Goal: Task Accomplishment & Management: Manage account settings

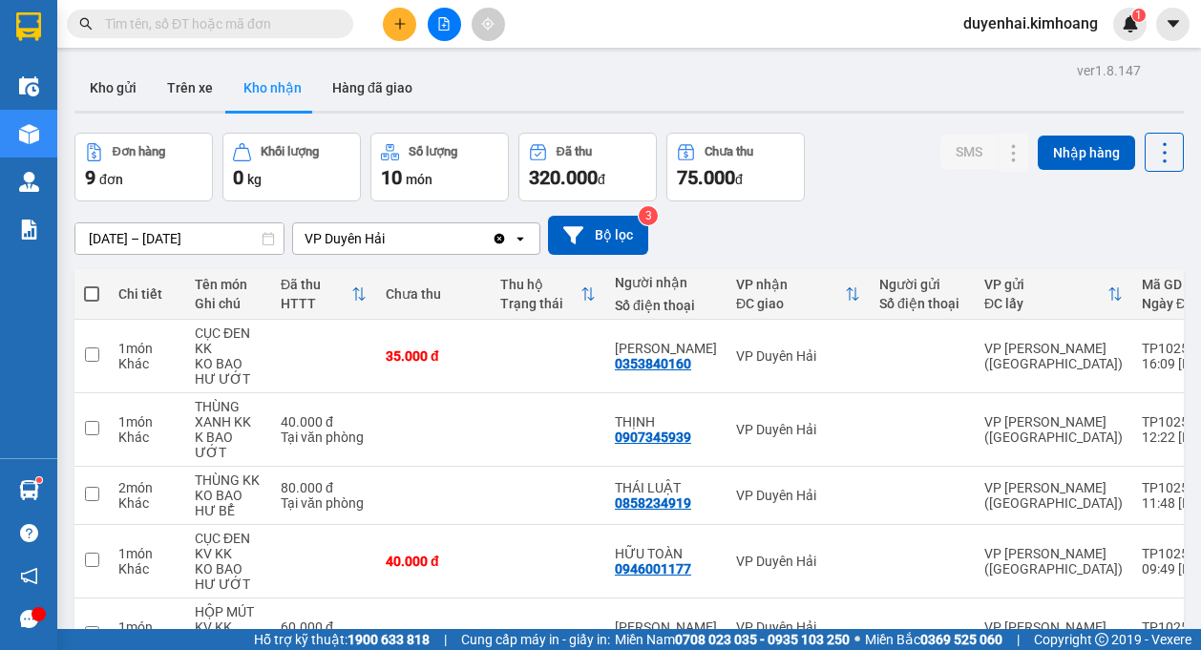
scroll to position [121, 0]
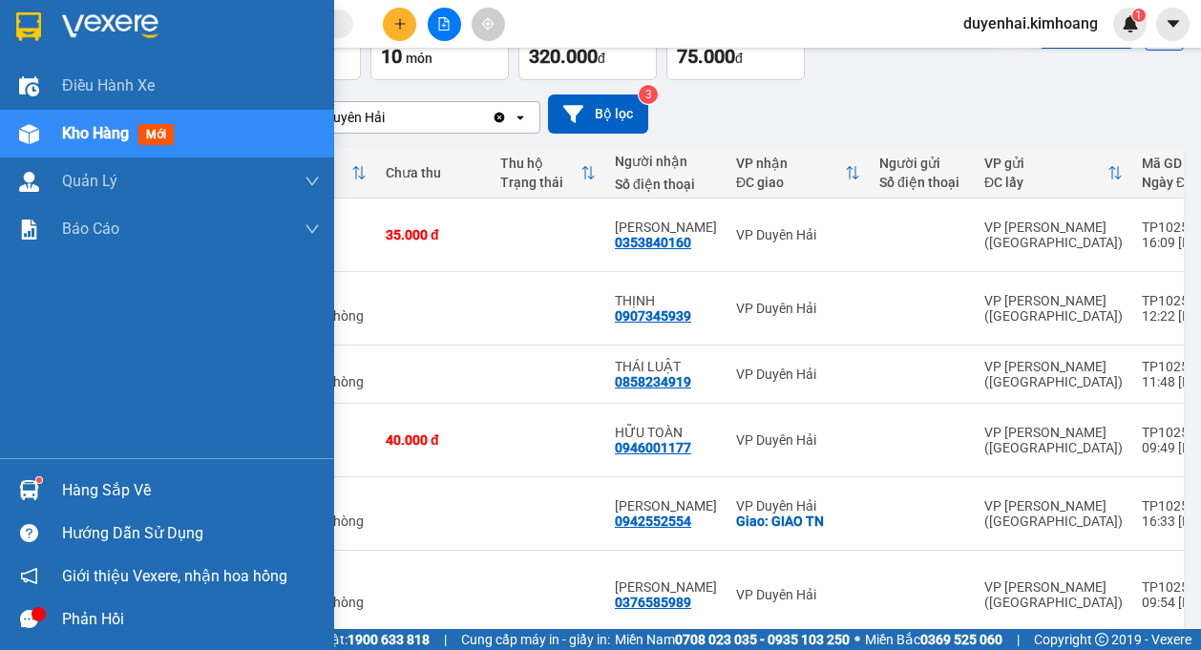
drag, startPoint x: 105, startPoint y: 491, endPoint x: 93, endPoint y: 491, distance: 12.4
click at [104, 491] on div "Hàng sắp về" at bounding box center [191, 491] width 258 height 29
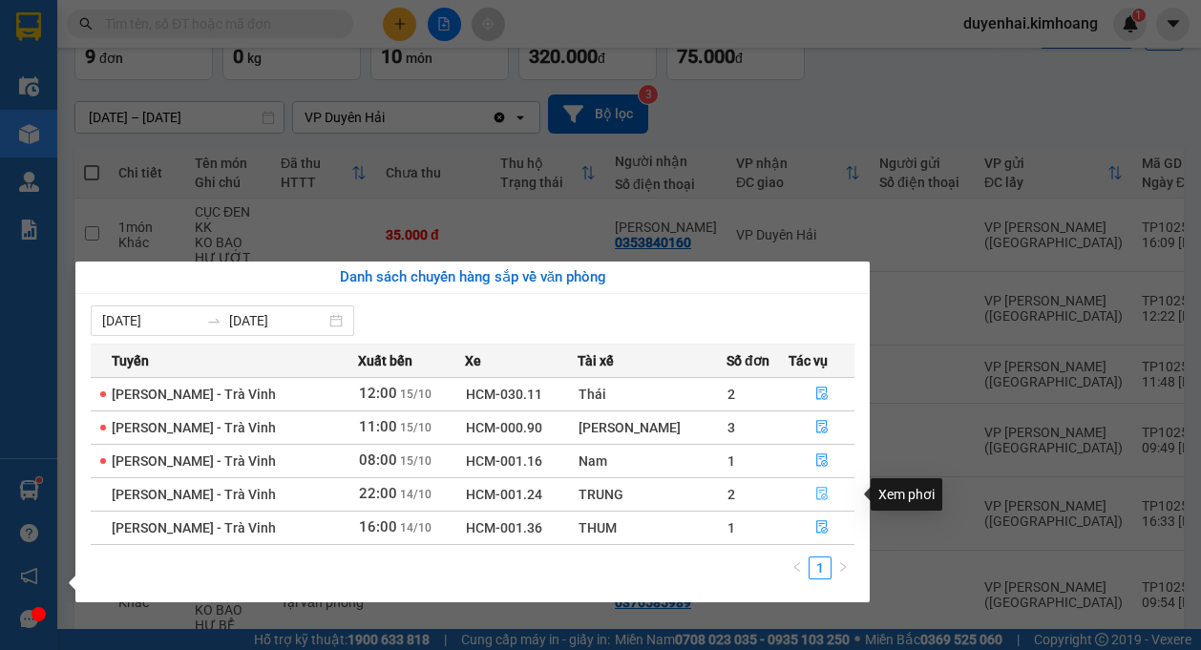
click at [816, 496] on icon "file-done" at bounding box center [822, 493] width 13 height 13
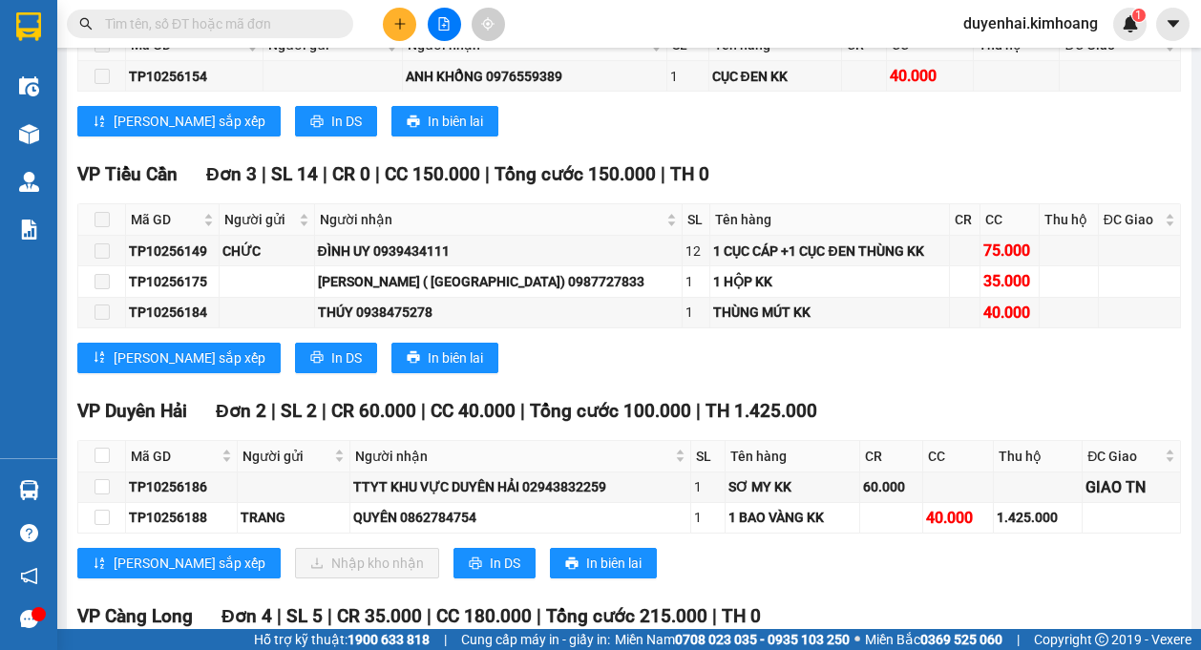
scroll to position [2292, 0]
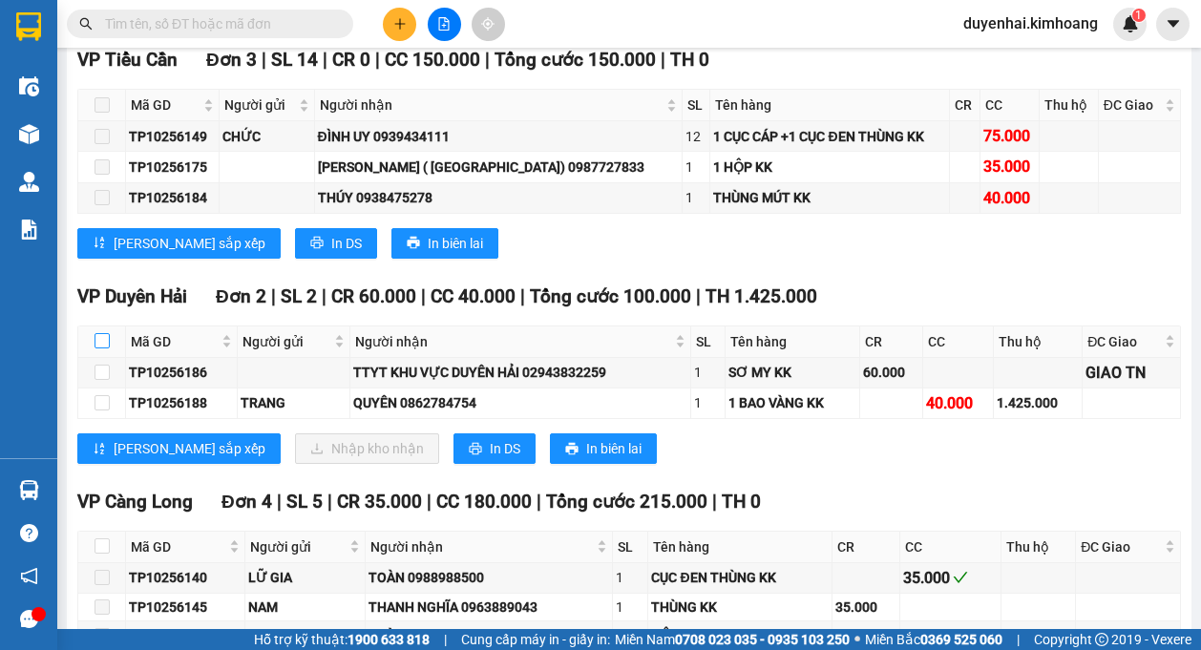
click at [98, 349] on input "checkbox" at bounding box center [102, 340] width 15 height 15
checkbox input "true"
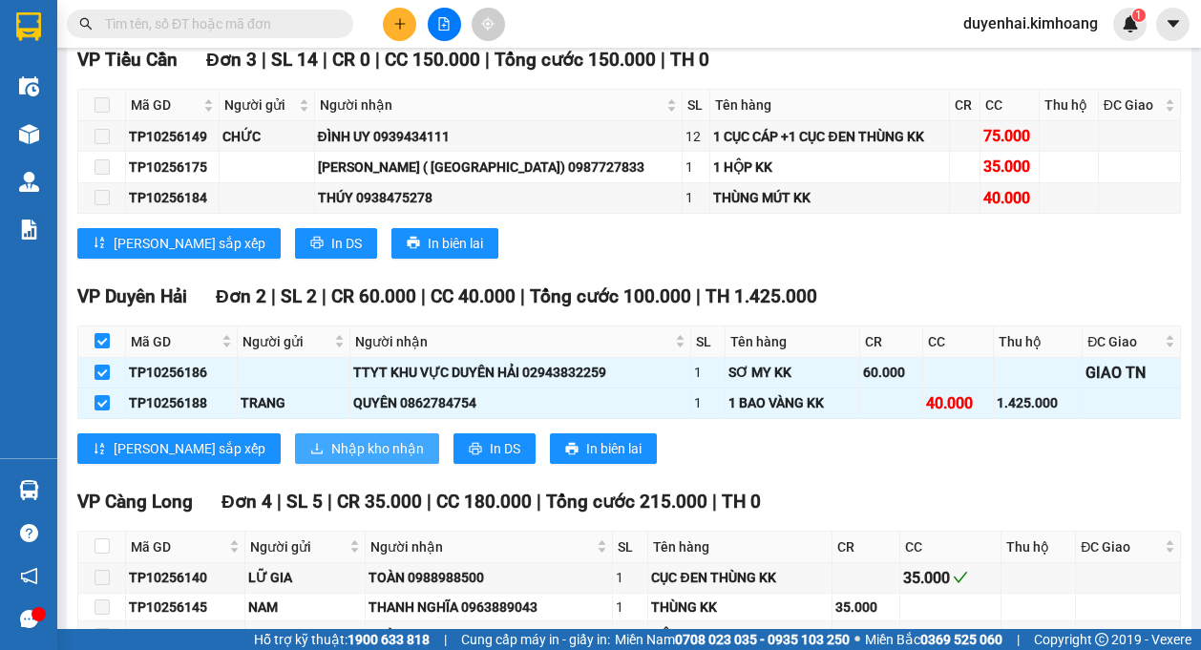
click at [310, 456] on icon "download" at bounding box center [316, 448] width 13 height 13
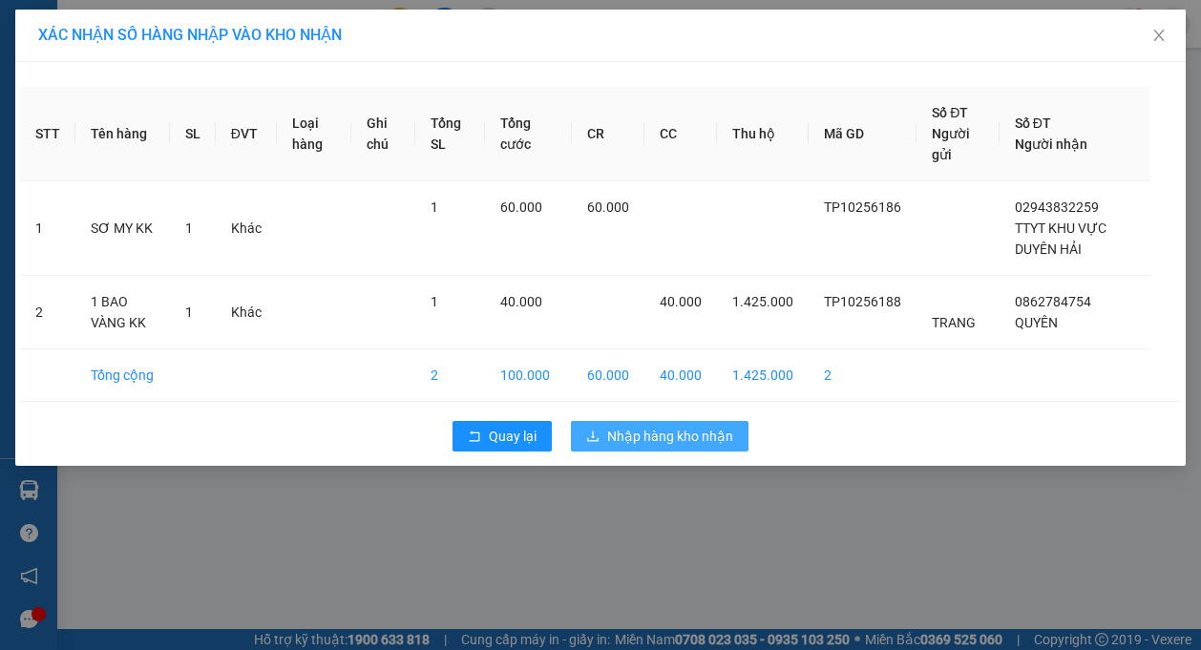
click at [651, 440] on span "Nhập hàng kho nhận" at bounding box center [670, 436] width 126 height 21
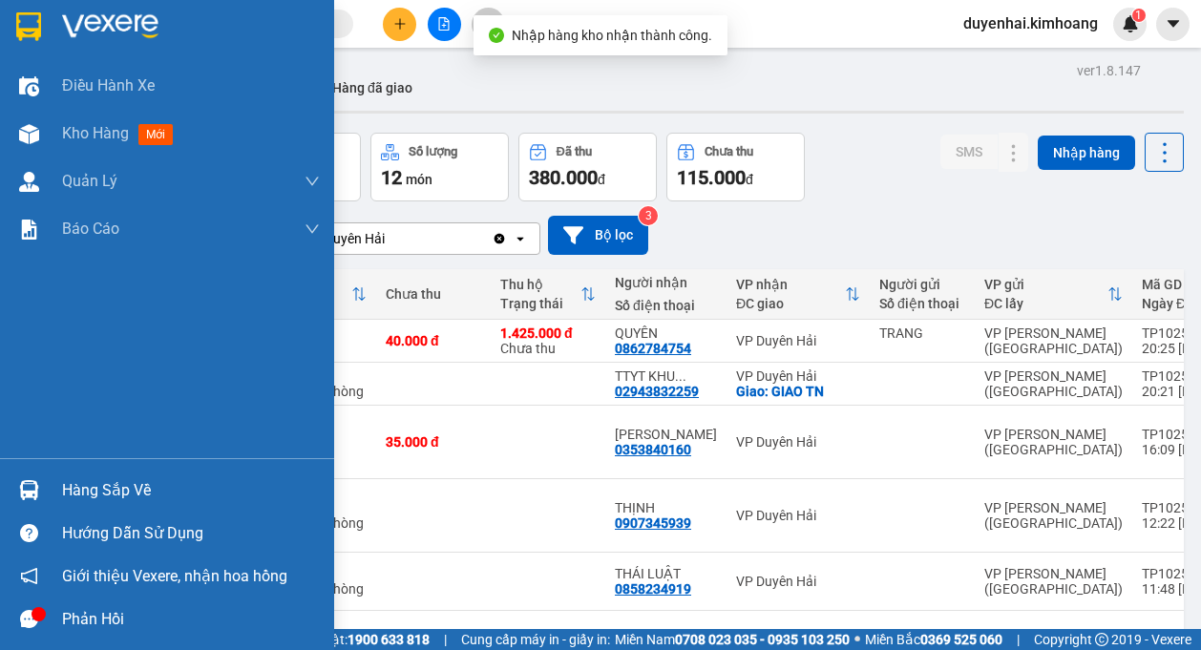
click at [96, 484] on div "Hàng sắp về" at bounding box center [191, 491] width 258 height 29
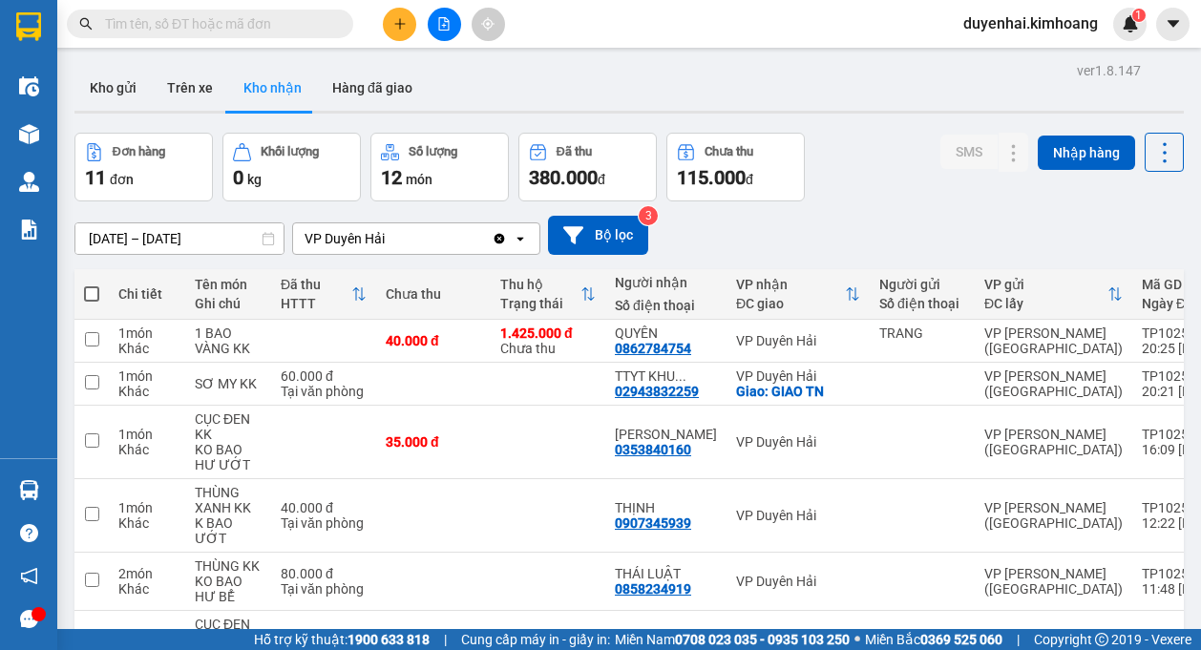
click at [970, 205] on section "Kết quả tìm kiếm ( 0 ) Bộ lọc No Data duyenhai.kimhoang 1 Điều hành xe Kho hàng…" at bounding box center [600, 325] width 1201 height 650
click at [139, 15] on input "text" at bounding box center [217, 23] width 225 height 21
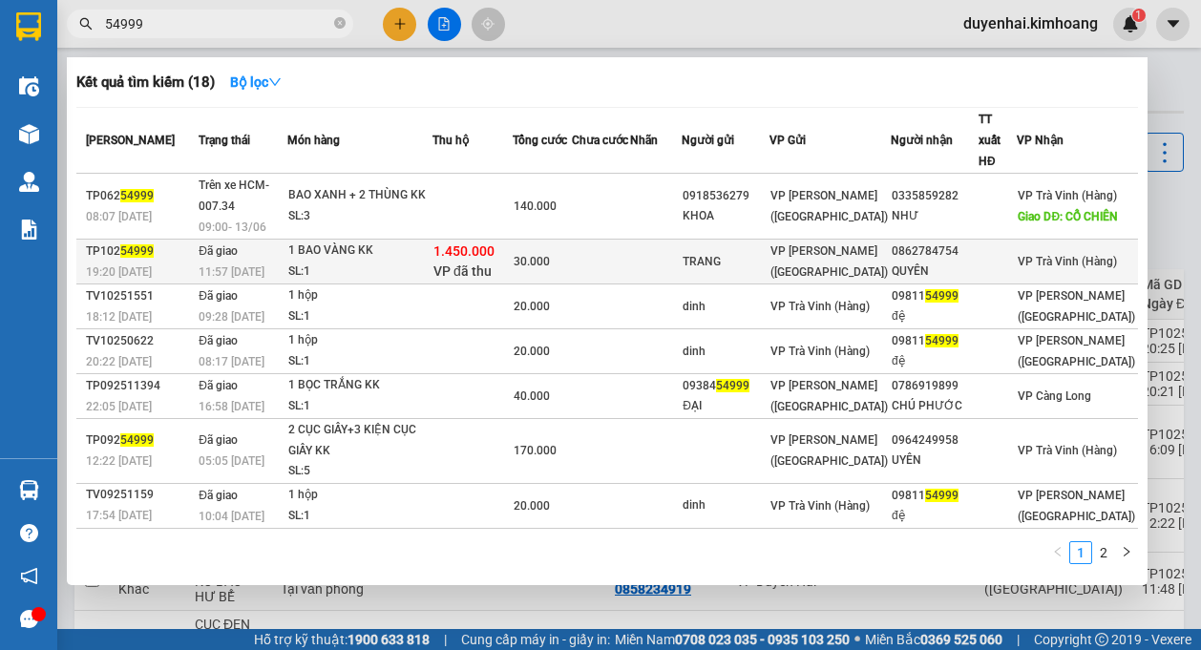
type input "54999"
click at [571, 255] on div "30.000" at bounding box center [542, 261] width 57 height 21
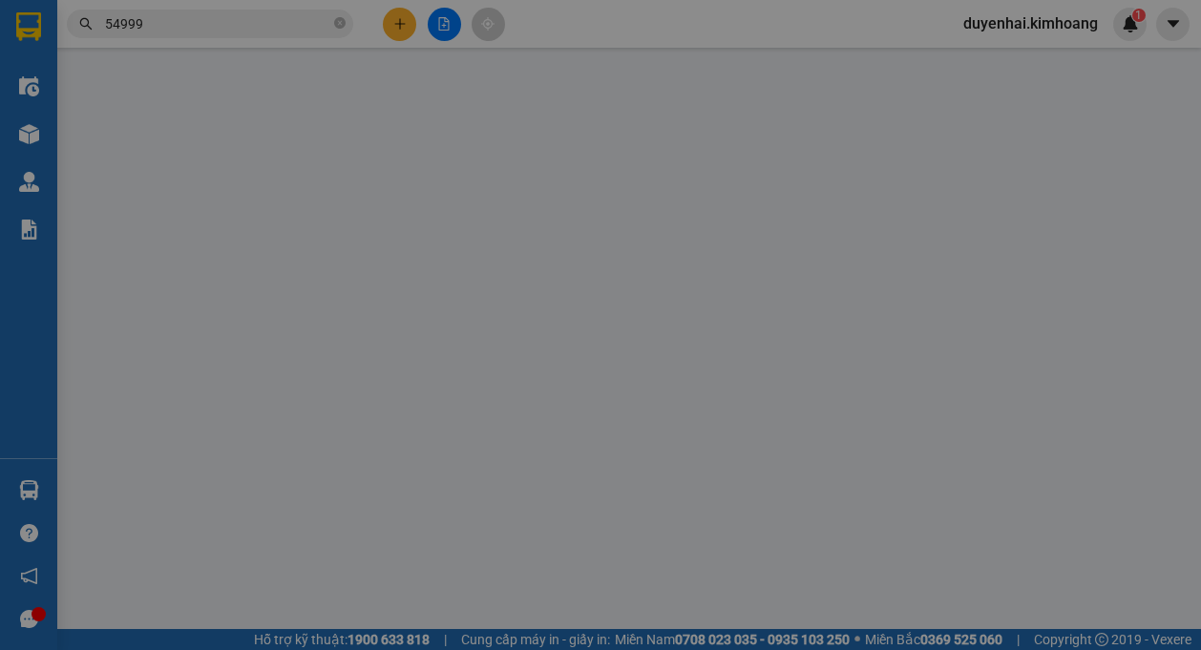
type input "TRANG"
type input "0862784754"
type input "QUYÊN"
type input "1.450.000"
type input "30.000"
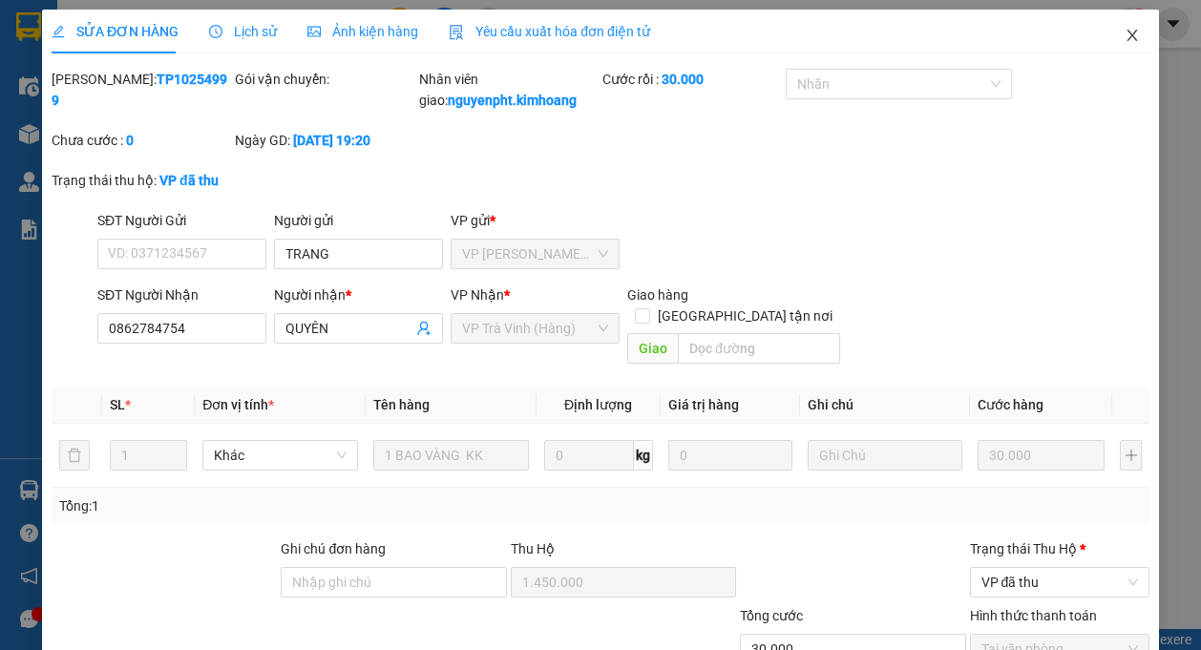
click at [1125, 43] on icon "close" at bounding box center [1132, 35] width 15 height 15
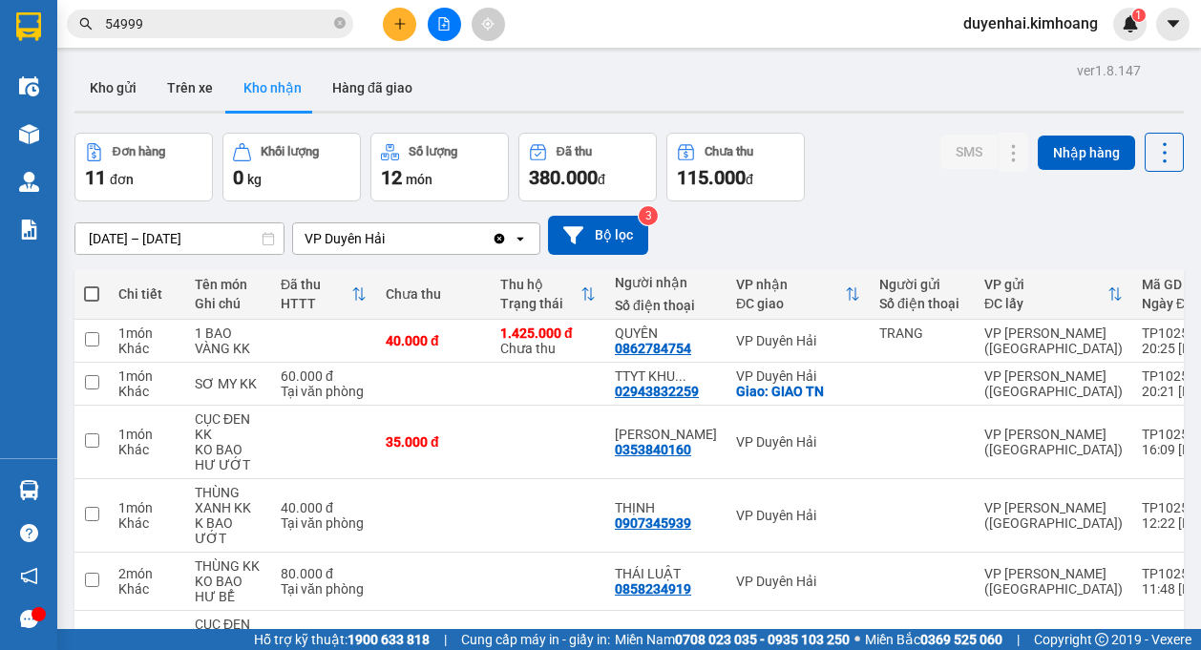
click at [244, 28] on input "54999" at bounding box center [217, 23] width 225 height 21
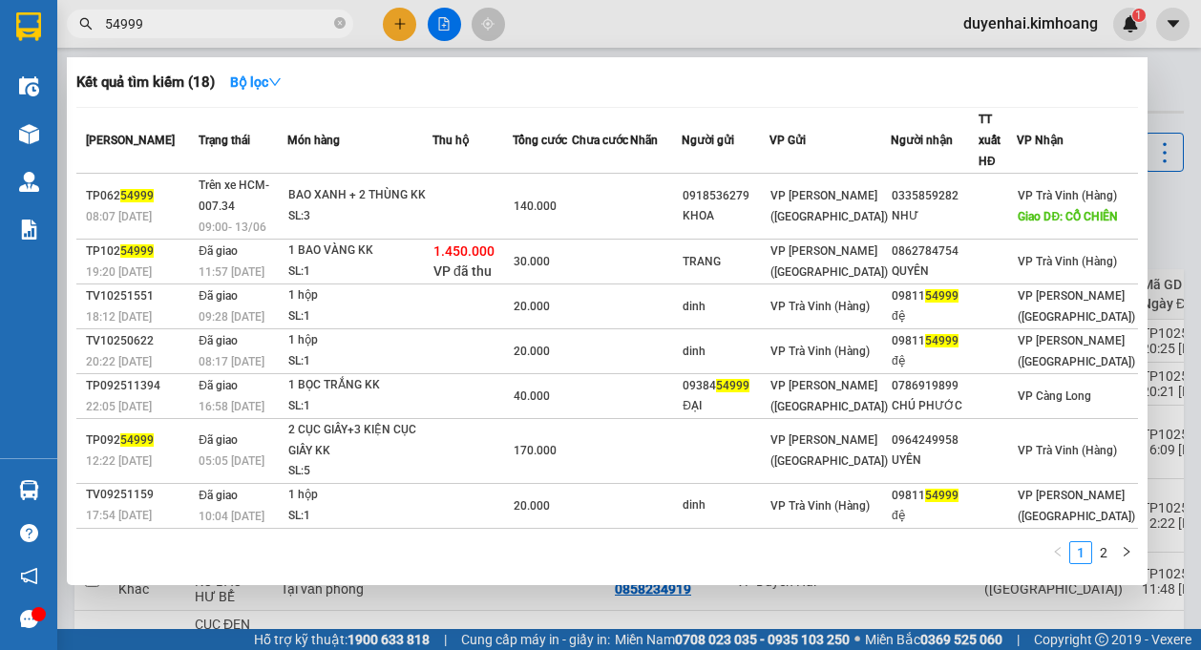
click at [1179, 87] on div at bounding box center [600, 325] width 1201 height 650
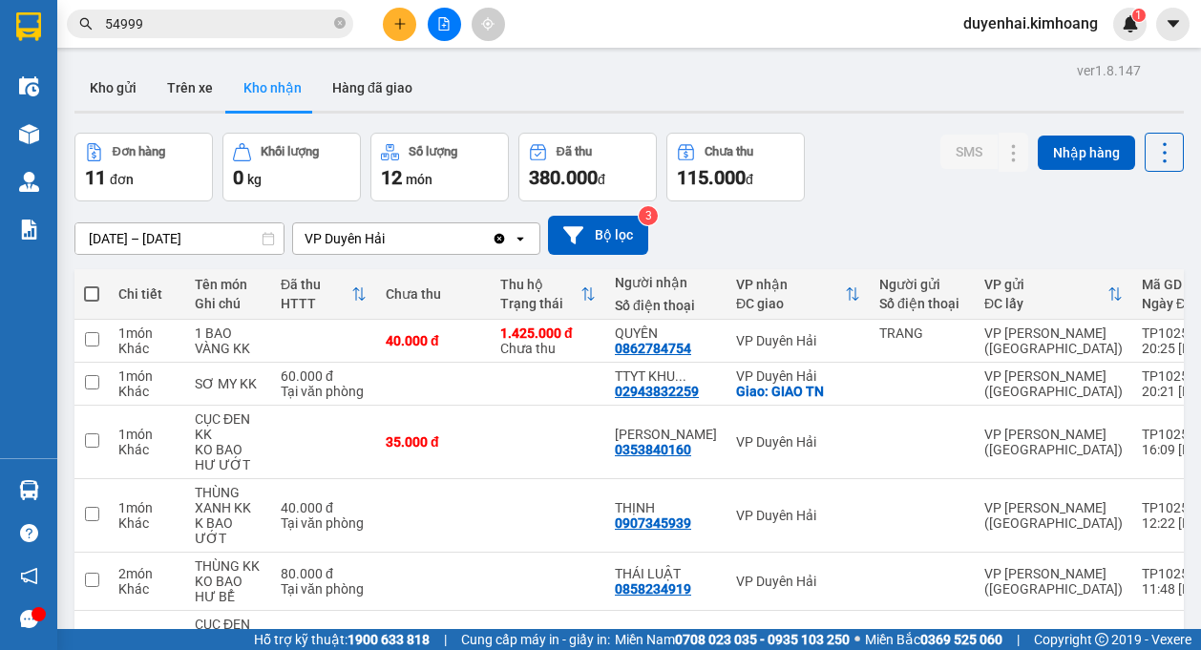
click at [282, 22] on input "54999" at bounding box center [217, 23] width 225 height 21
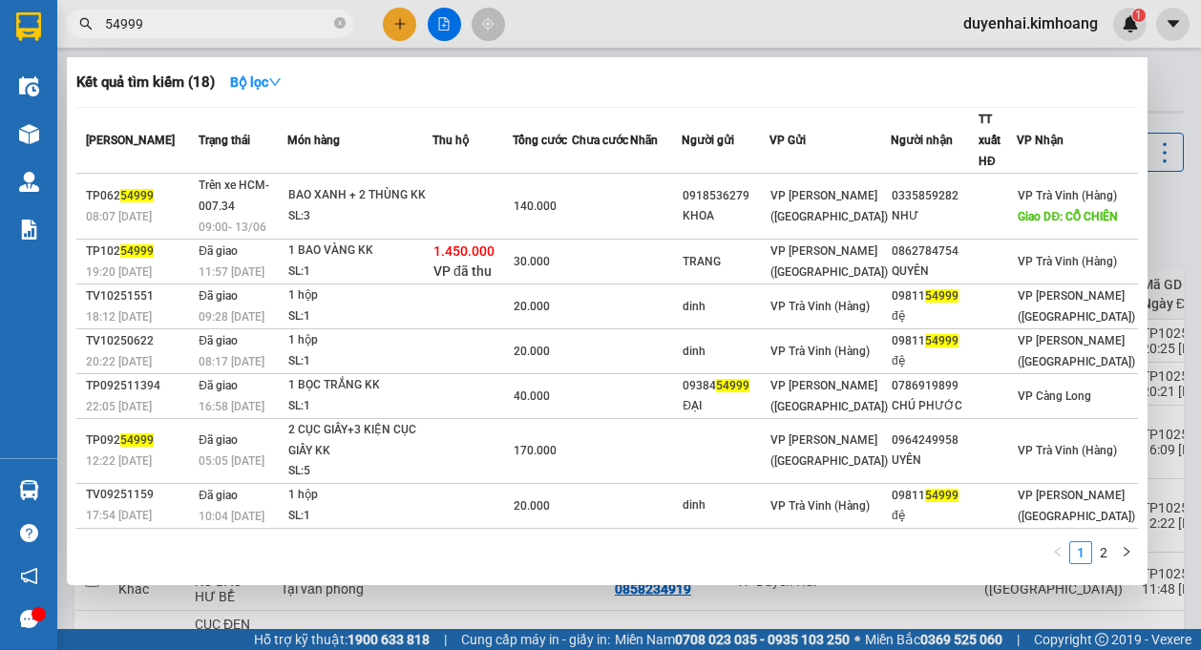
click at [1169, 192] on div at bounding box center [600, 325] width 1201 height 650
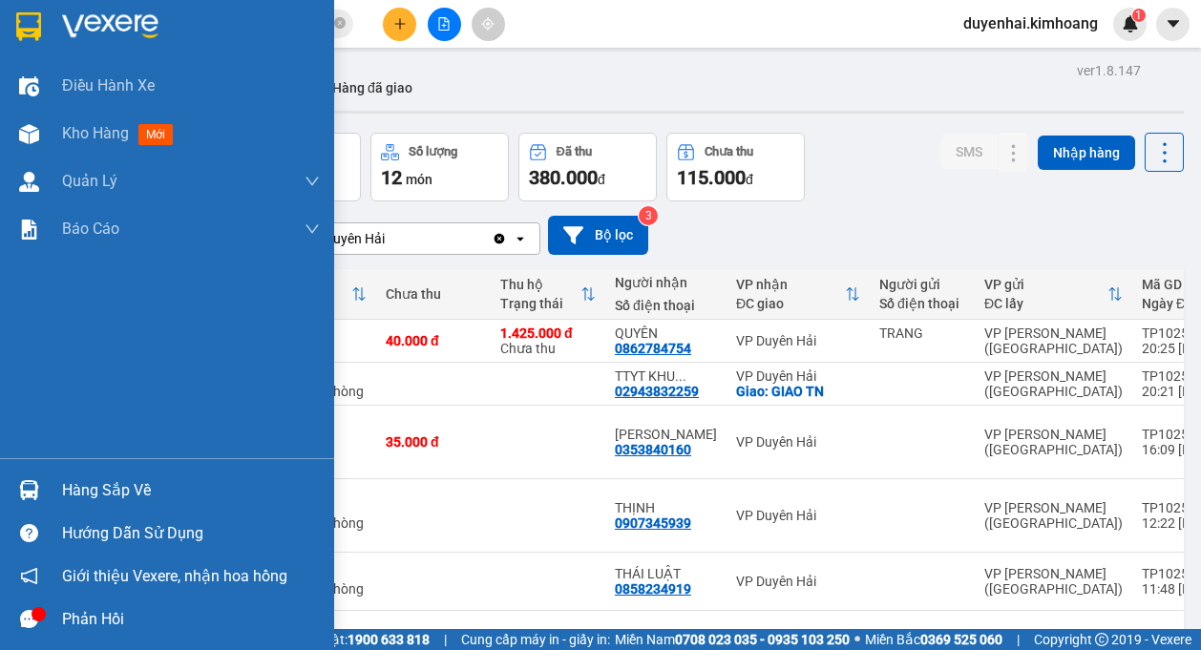
click at [134, 497] on div "Hàng sắp về" at bounding box center [191, 491] width 258 height 29
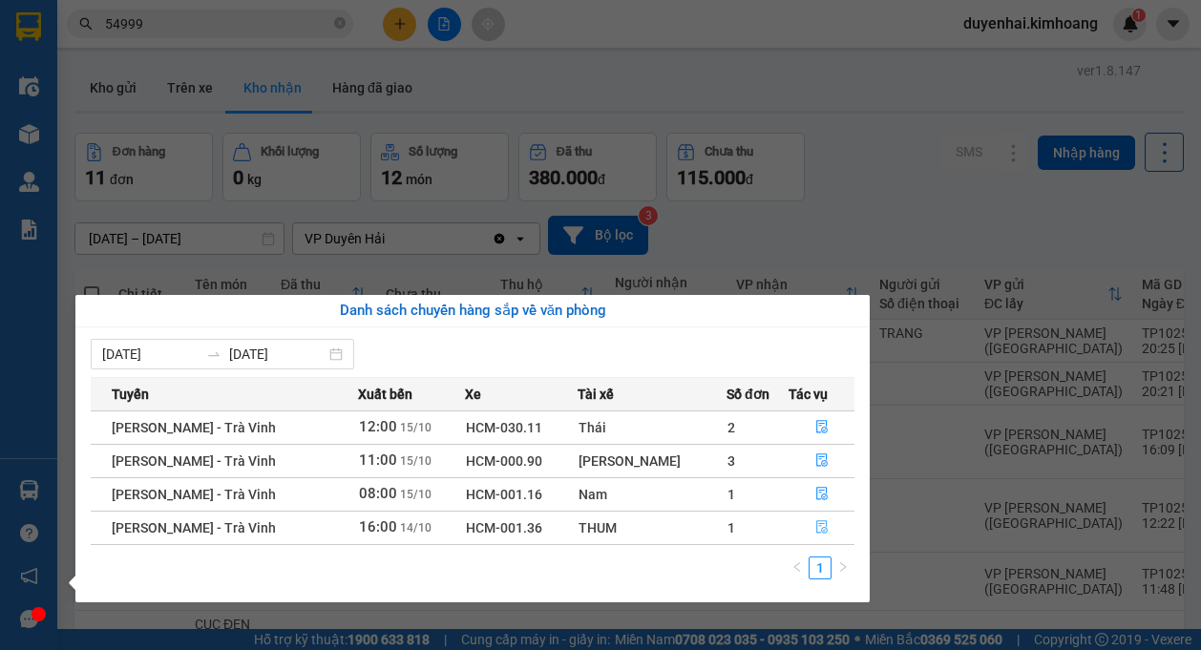
click at [816, 530] on icon "file-done" at bounding box center [822, 527] width 13 height 13
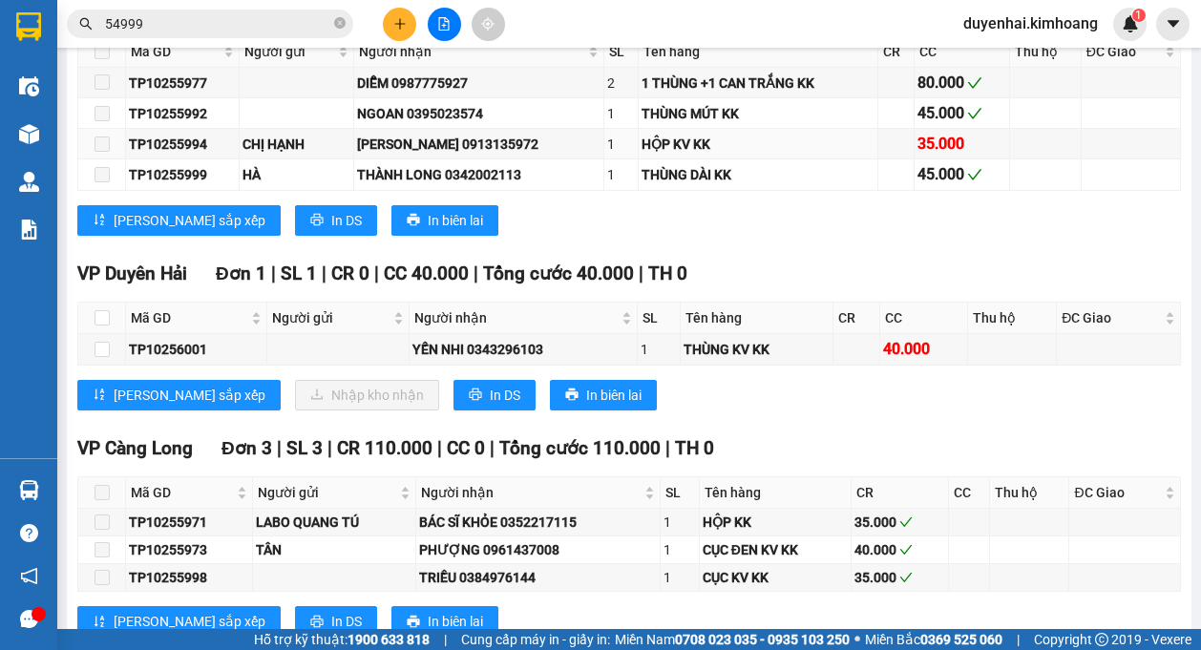
scroll to position [1719, 0]
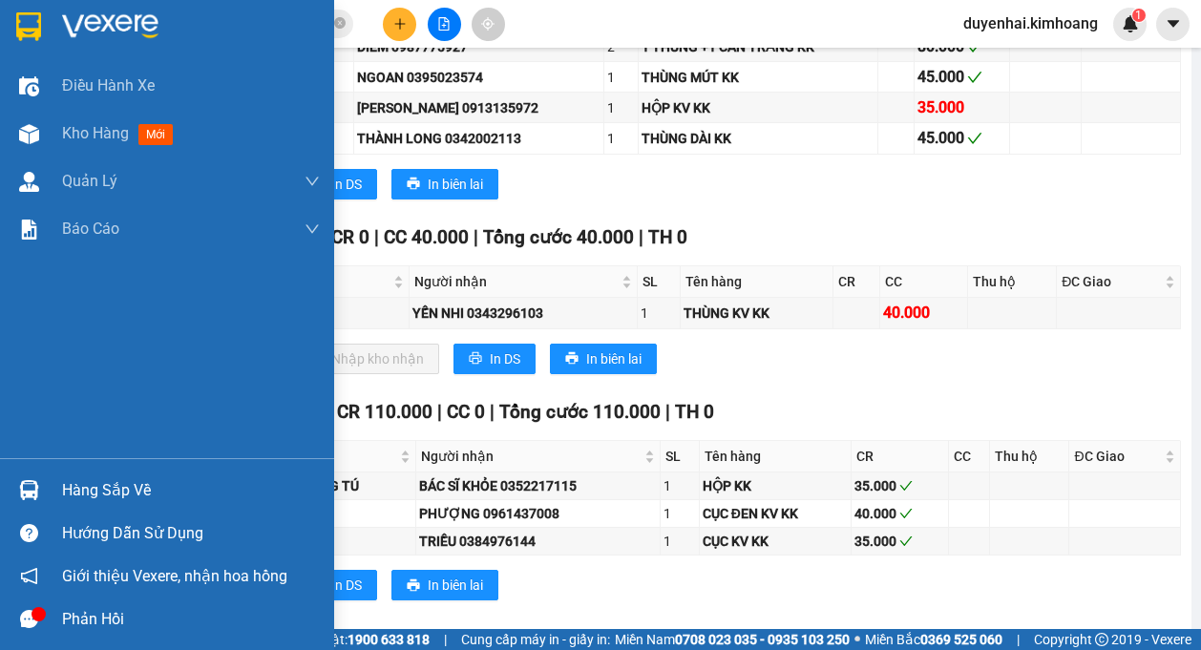
click at [83, 491] on div "Hàng sắp về" at bounding box center [191, 491] width 258 height 29
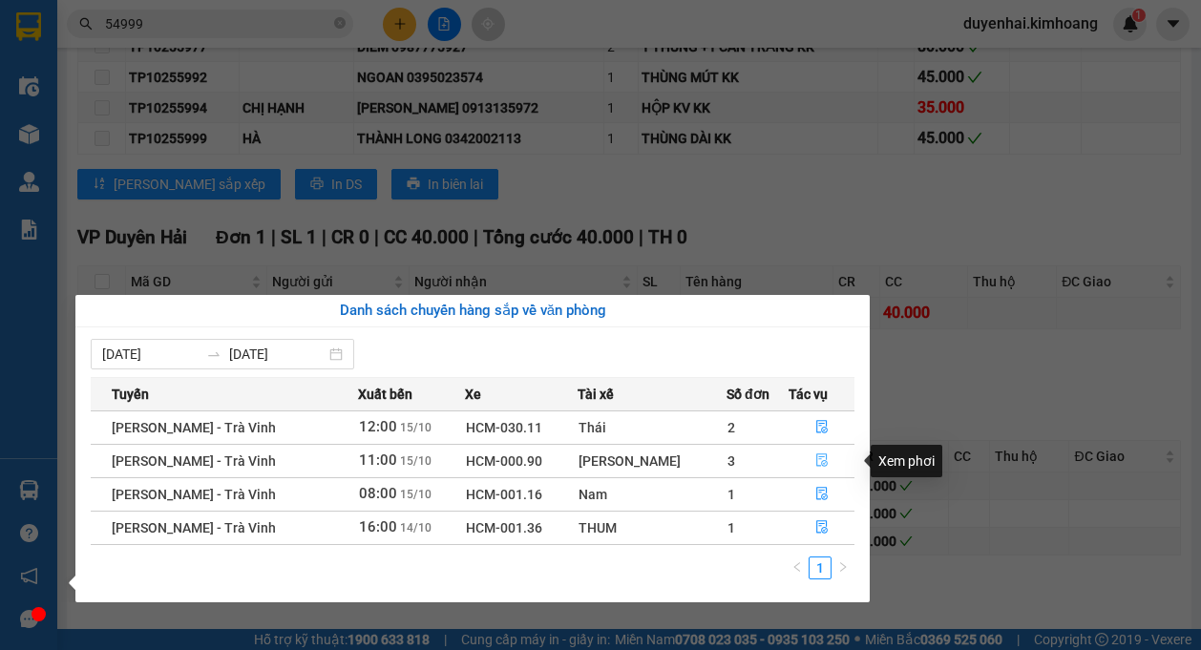
click at [819, 465] on icon "file-done" at bounding box center [822, 461] width 11 height 13
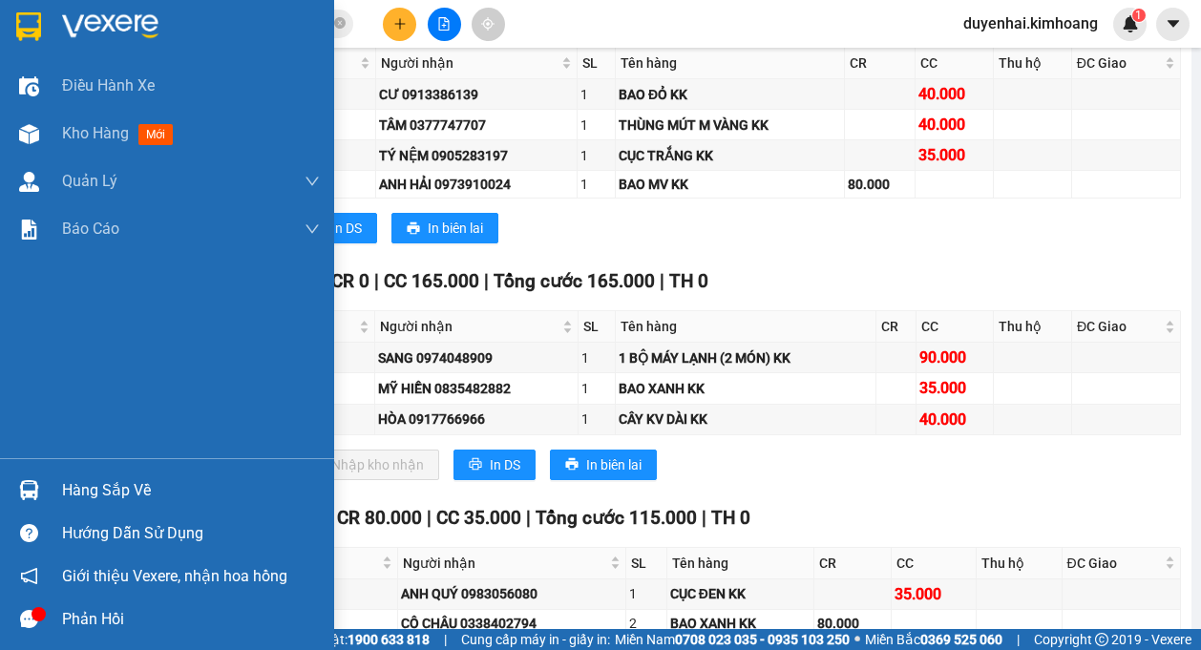
click at [76, 496] on div "Hàng sắp về" at bounding box center [191, 491] width 258 height 29
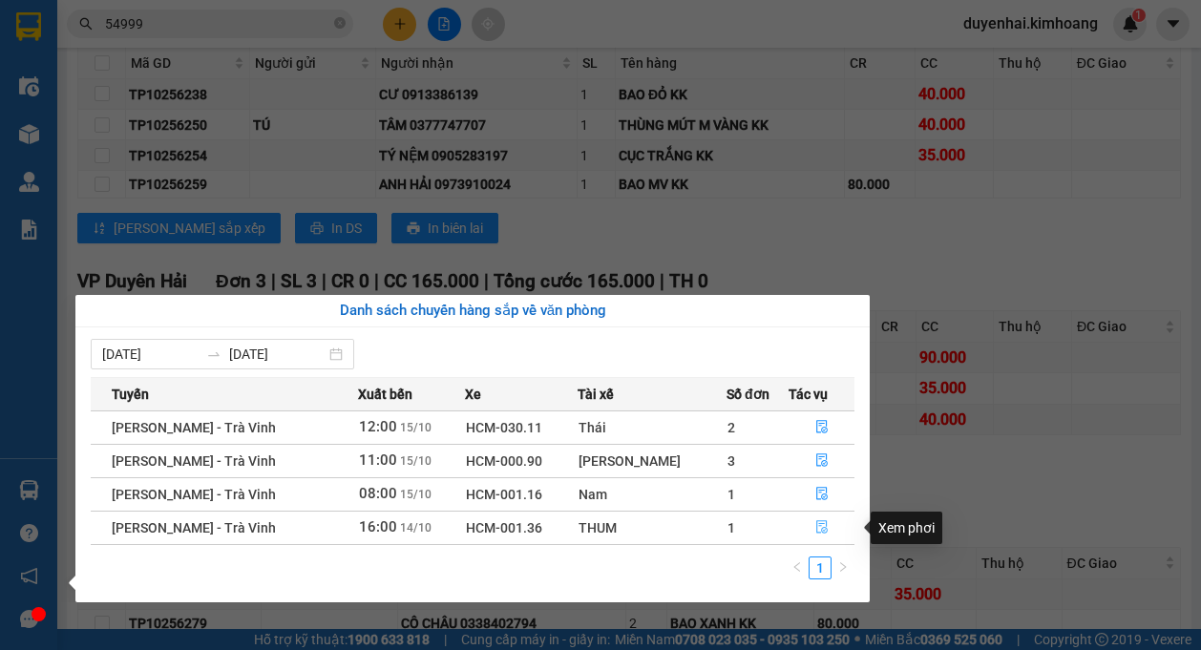
click at [825, 530] on button "button" at bounding box center [822, 528] width 64 height 31
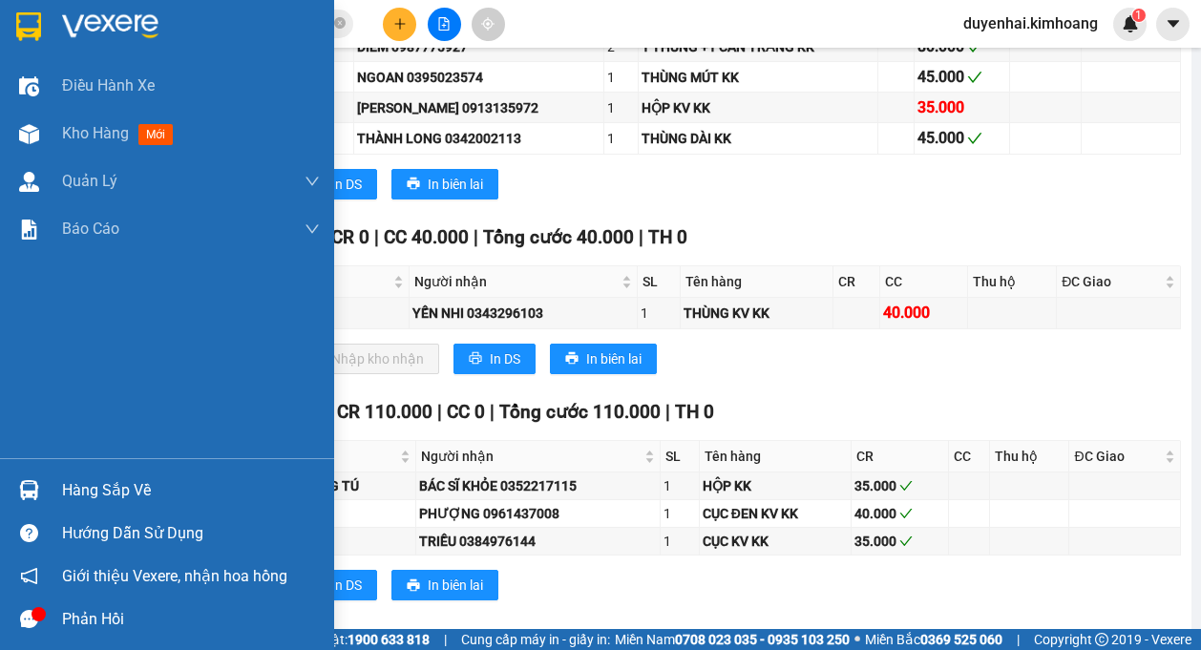
click at [80, 488] on div "Hàng sắp về" at bounding box center [191, 491] width 258 height 29
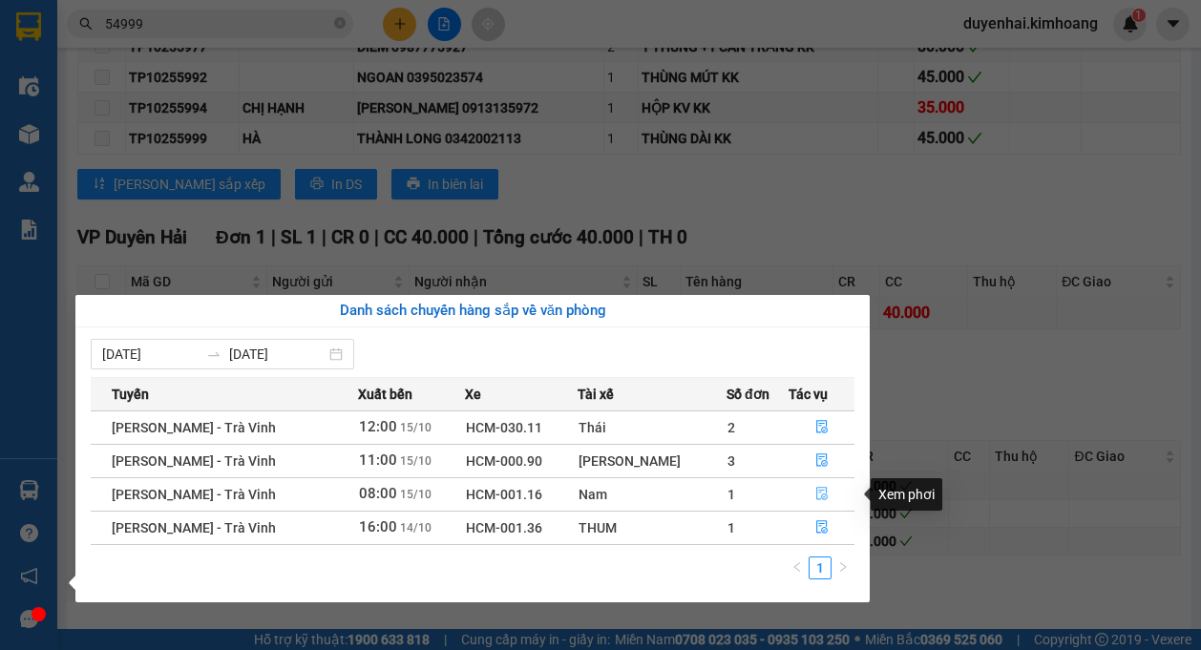
click at [802, 499] on button "button" at bounding box center [822, 494] width 64 height 31
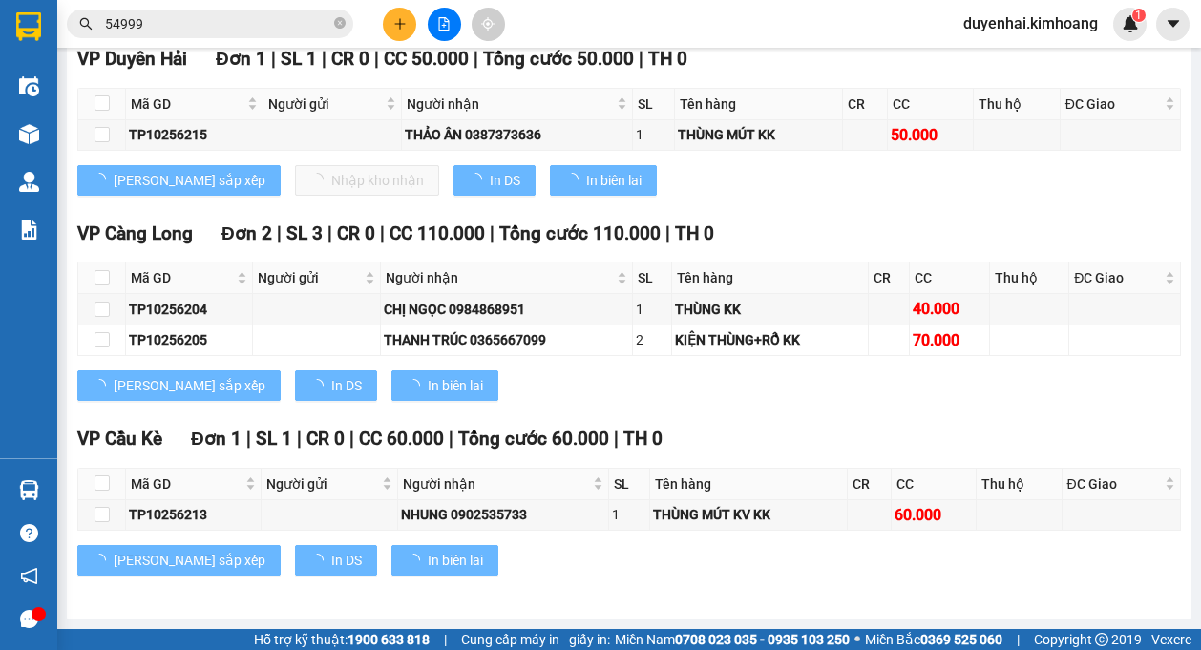
type input "[DATE]"
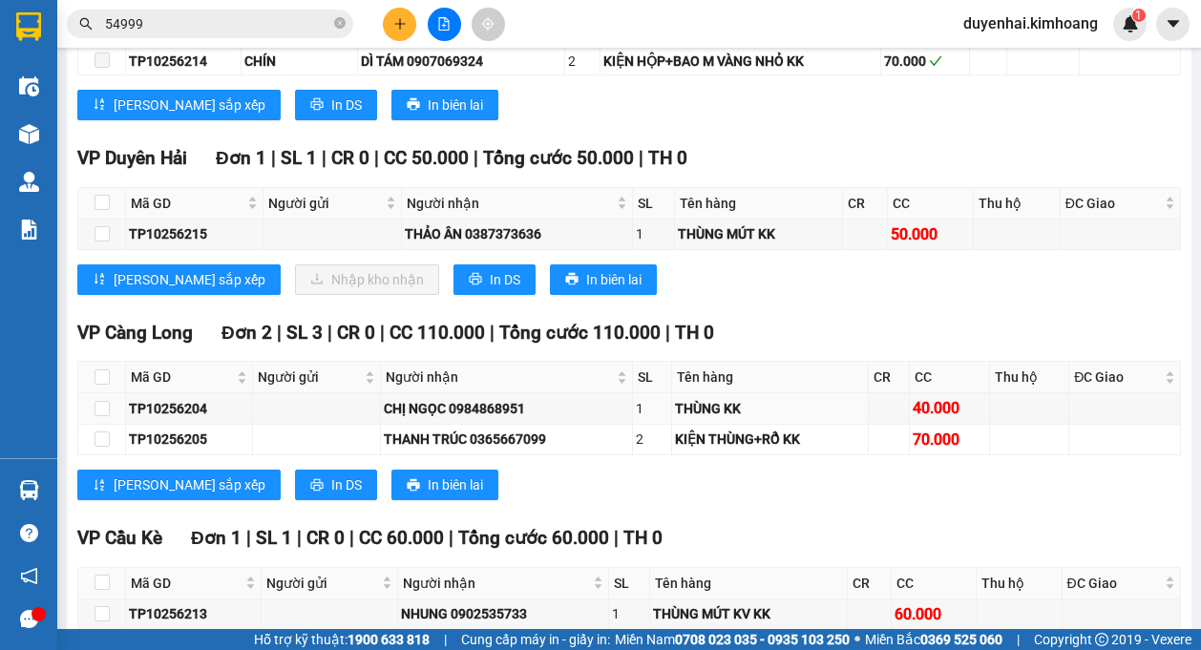
scroll to position [804, 0]
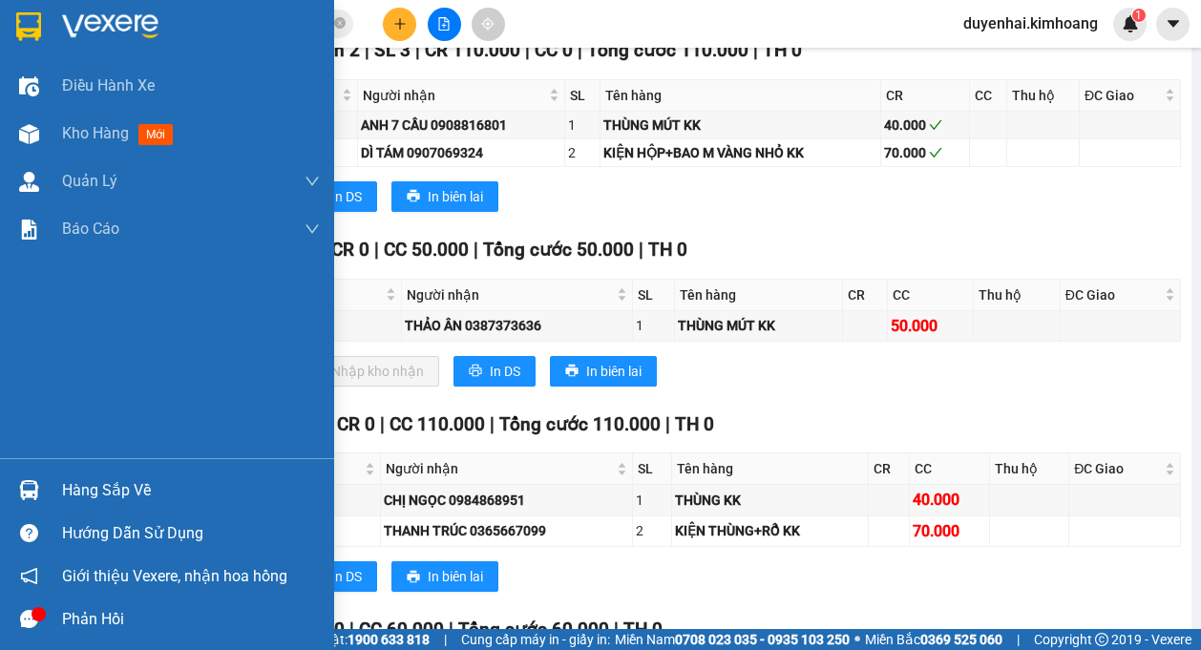
click at [78, 495] on div "Hàng sắp về" at bounding box center [191, 491] width 258 height 29
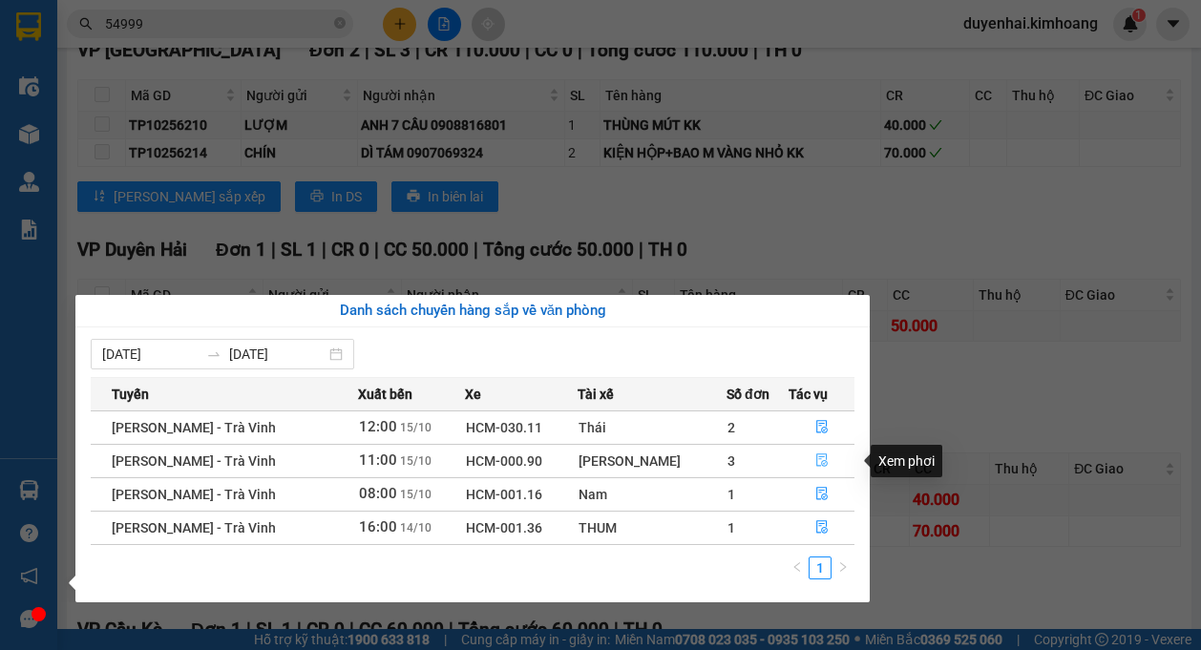
click at [821, 457] on icon "file-done" at bounding box center [822, 461] width 11 height 13
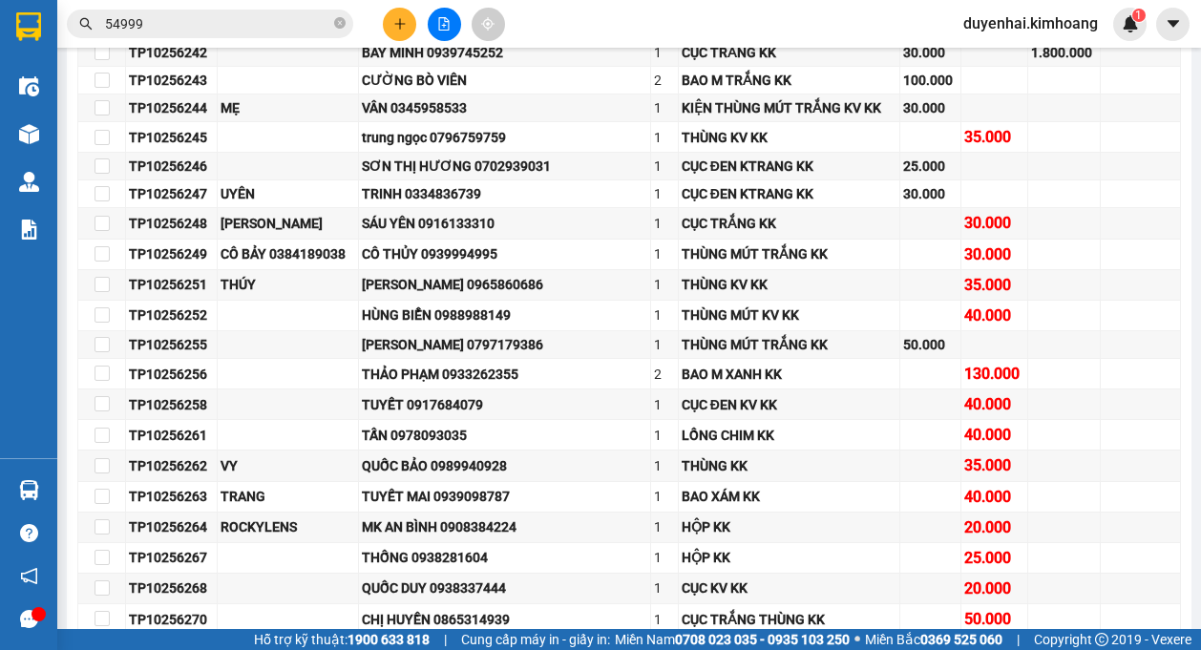
scroll to position [1687, 0]
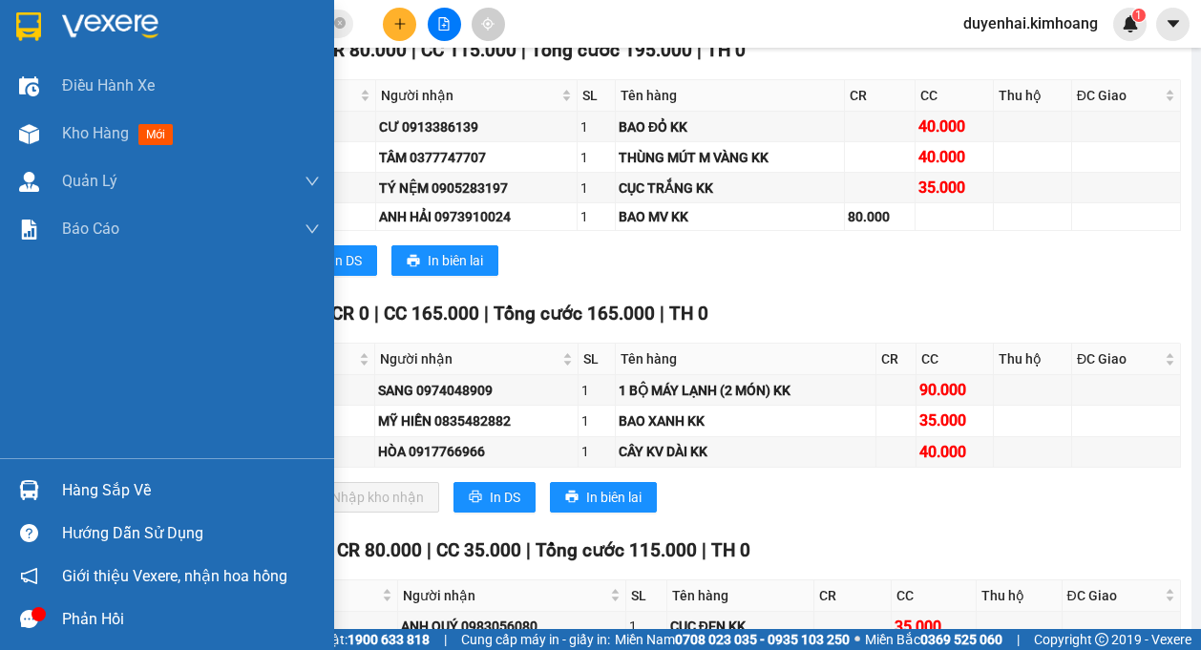
click at [53, 487] on div "Hàng sắp về" at bounding box center [167, 490] width 334 height 43
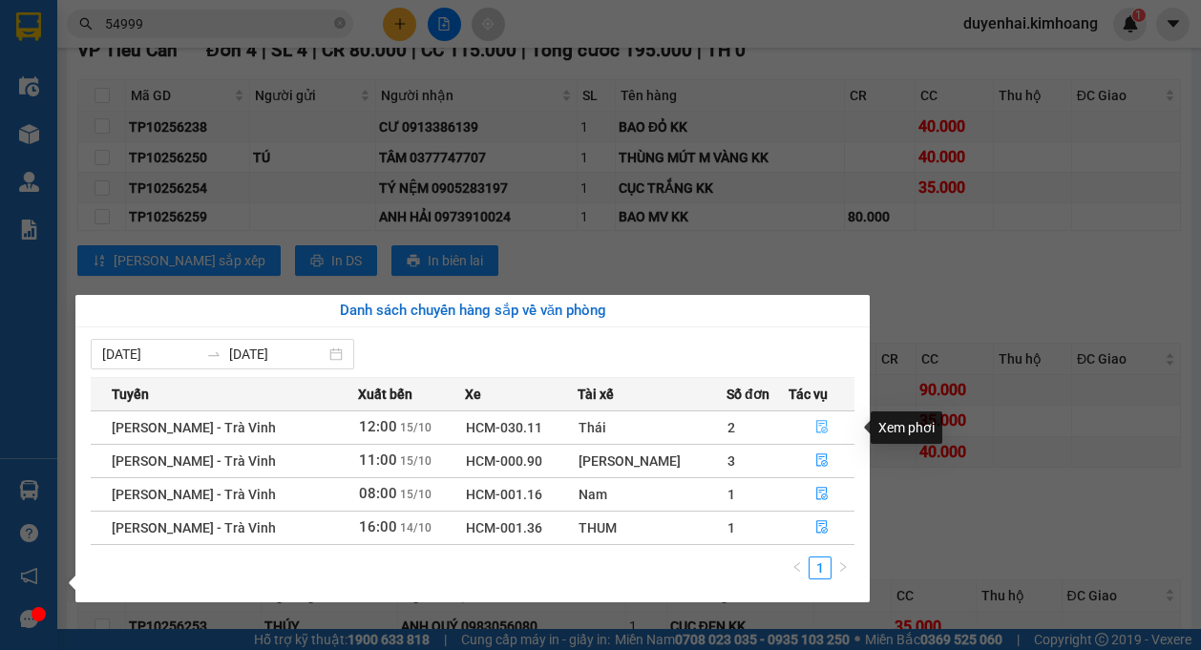
click at [816, 430] on icon "file-done" at bounding box center [822, 426] width 13 height 13
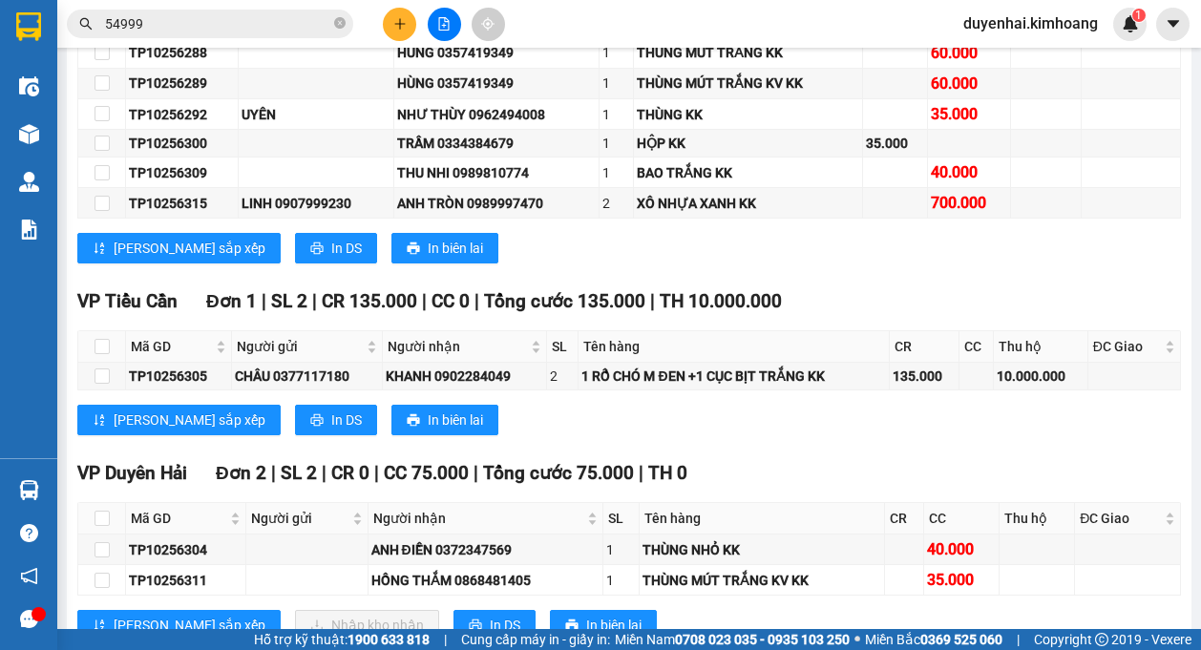
scroll to position [1576, 0]
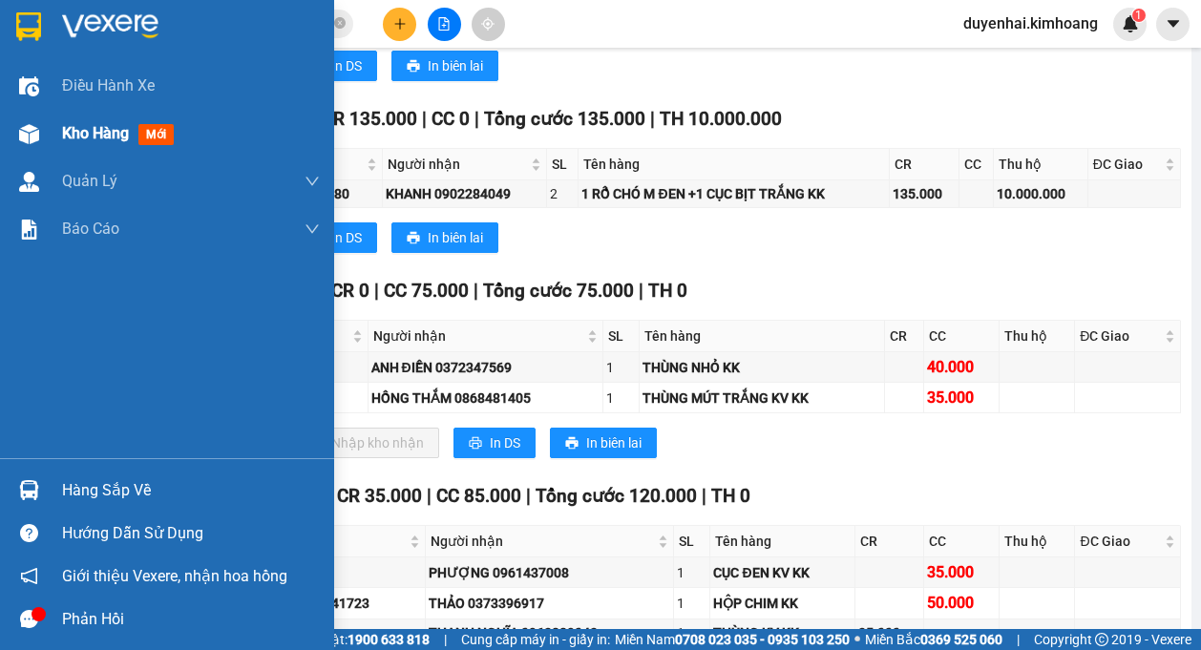
click at [78, 134] on span "Kho hàng" at bounding box center [95, 133] width 67 height 18
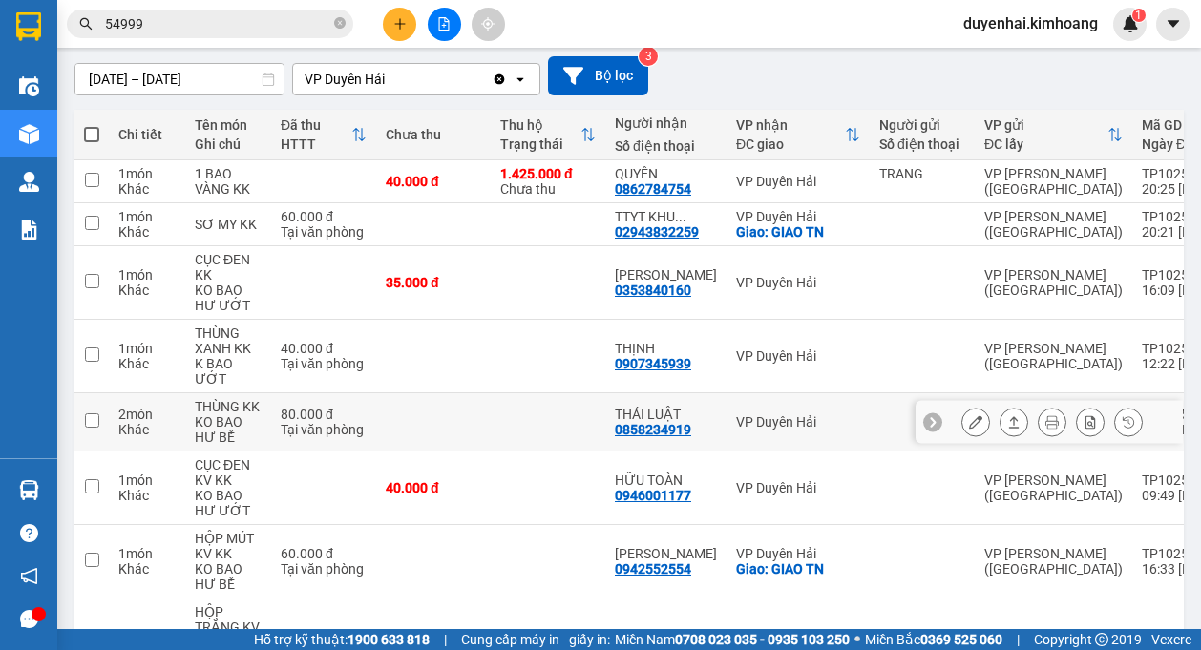
scroll to position [38, 0]
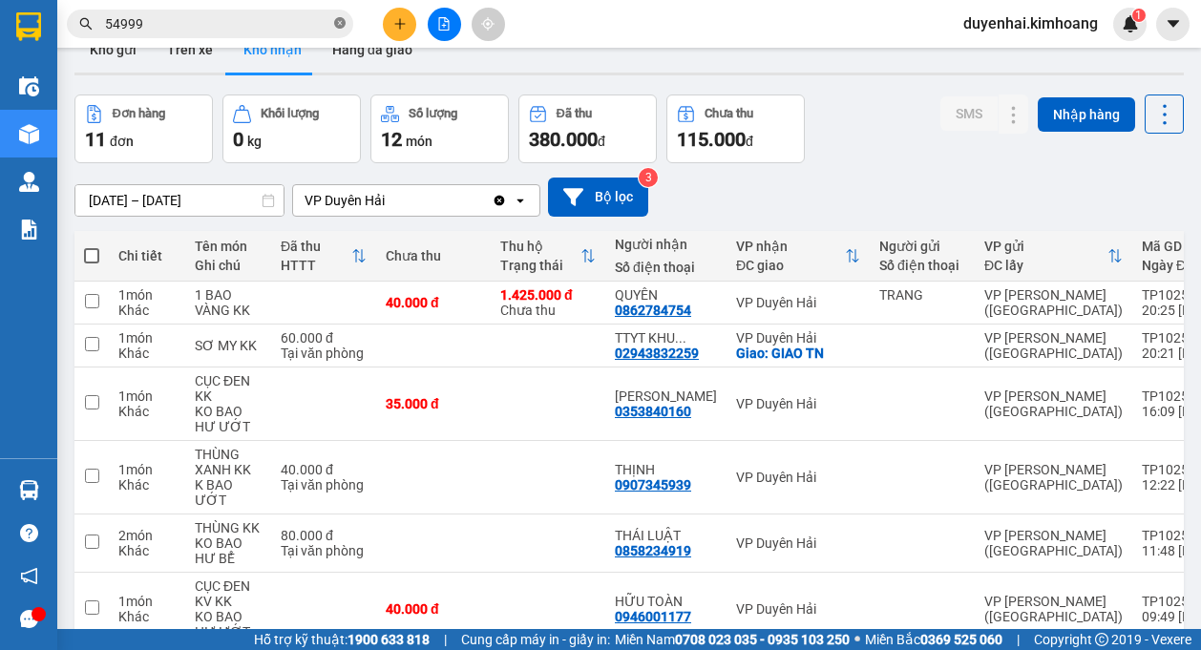
click at [342, 21] on icon "close-circle" at bounding box center [339, 22] width 11 height 11
click at [255, 32] on input "text" at bounding box center [217, 23] width 225 height 21
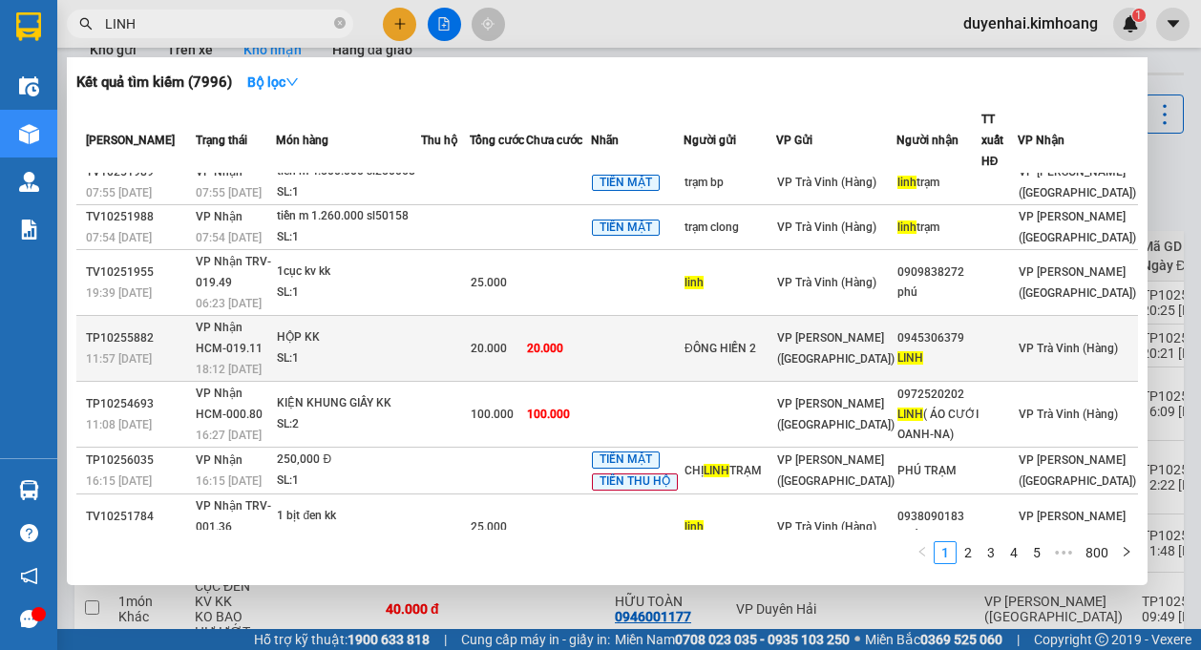
scroll to position [0, 0]
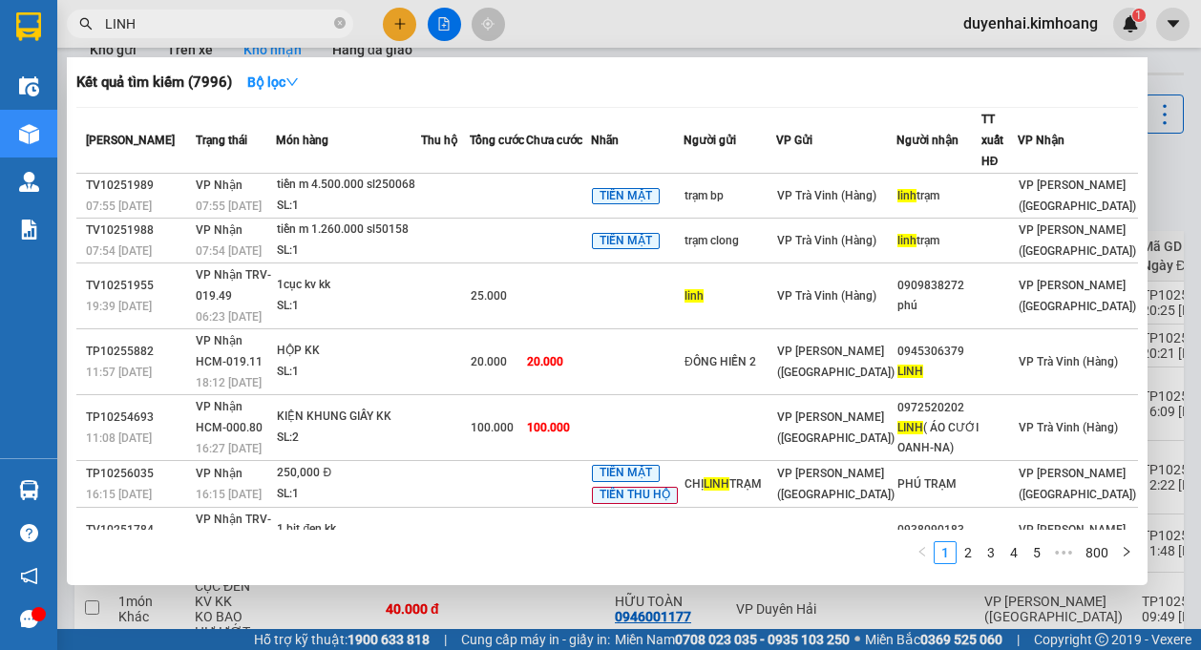
type input "LINH"
click at [333, 22] on span "LINH" at bounding box center [210, 24] width 287 height 29
click at [338, 28] on icon "close-circle" at bounding box center [339, 22] width 11 height 11
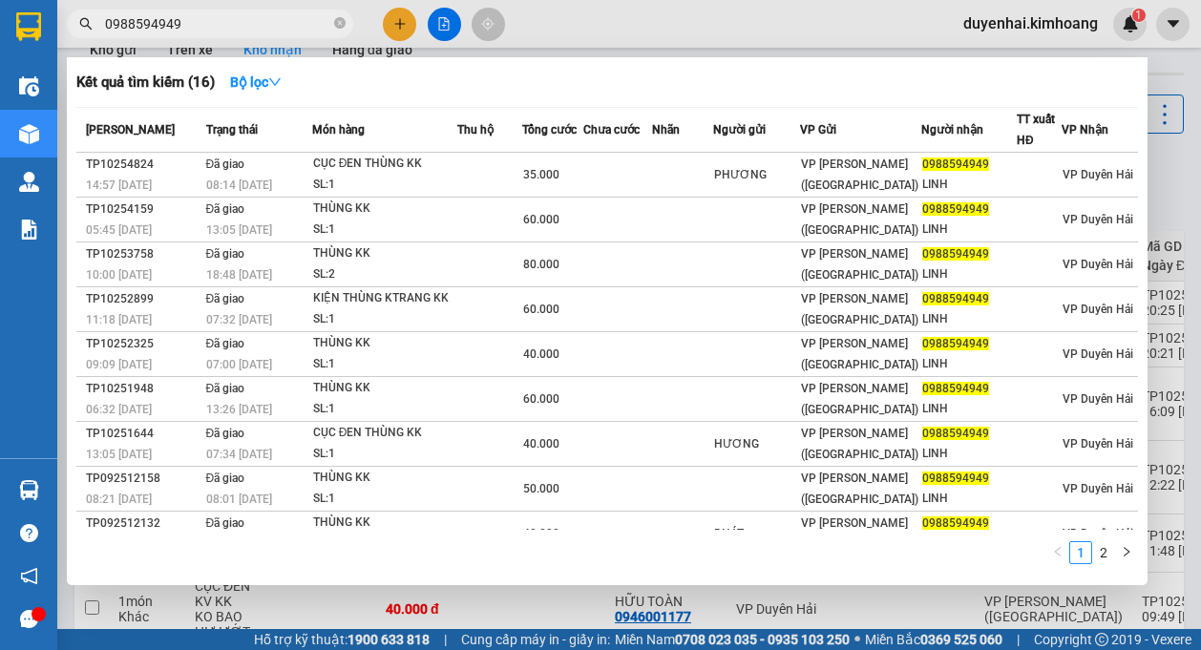
type input "0988594949"
click at [1165, 176] on div at bounding box center [600, 325] width 1201 height 650
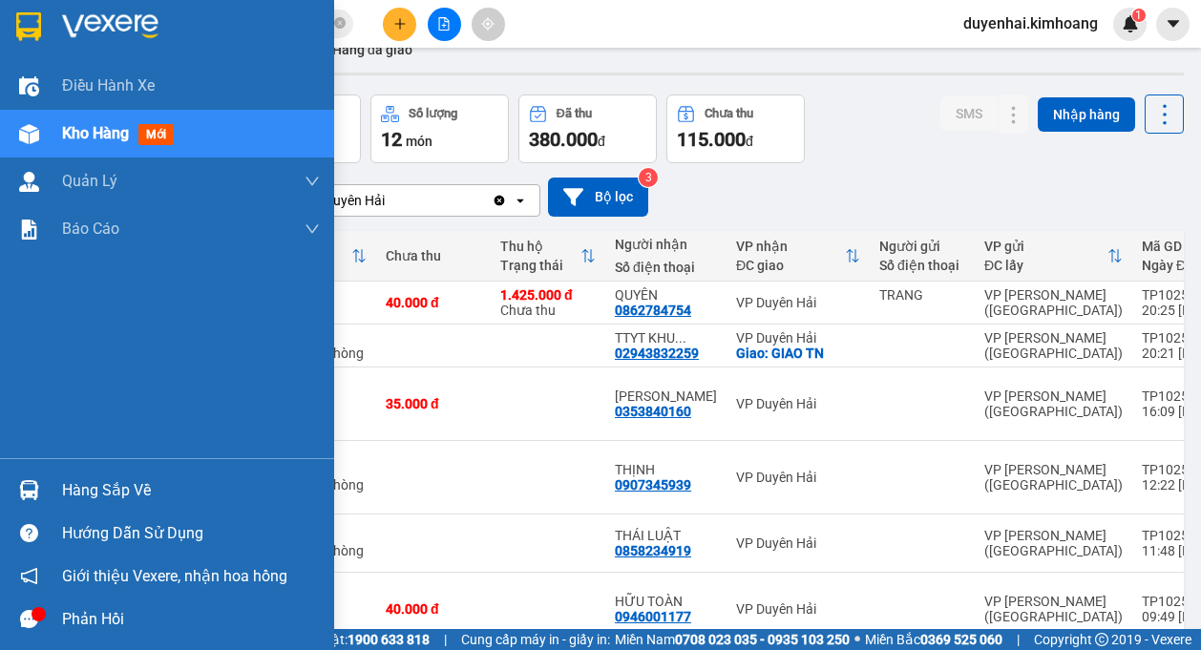
click at [84, 495] on div "Hàng sắp về" at bounding box center [191, 491] width 258 height 29
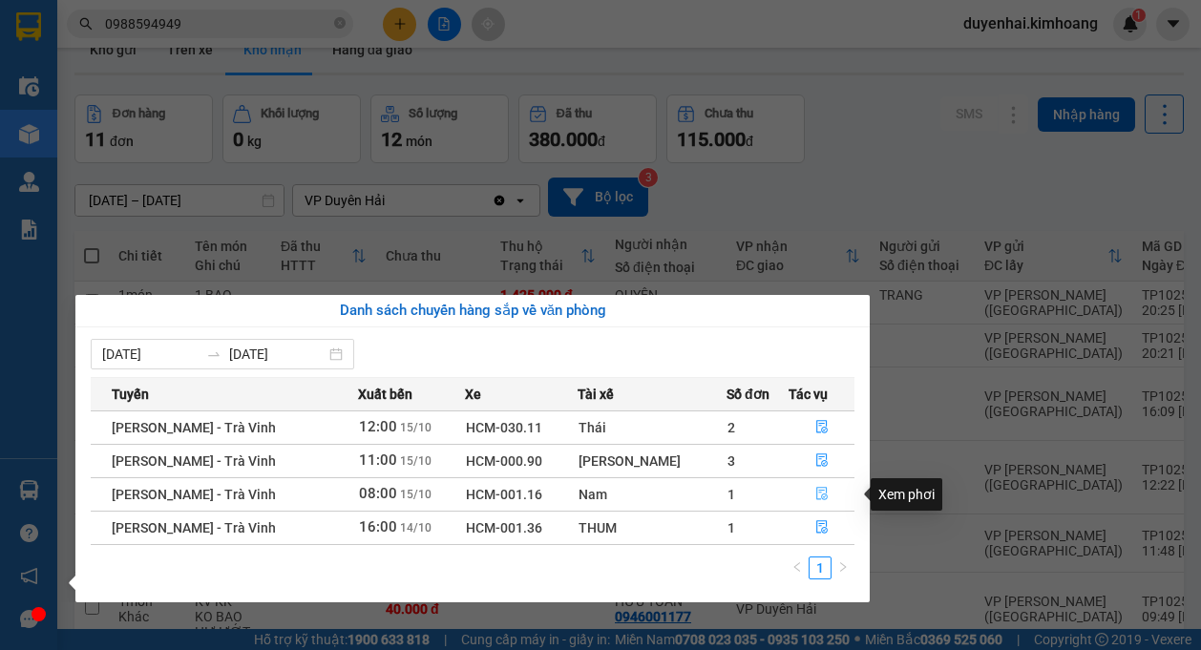
click at [816, 494] on icon "file-done" at bounding box center [822, 493] width 13 height 13
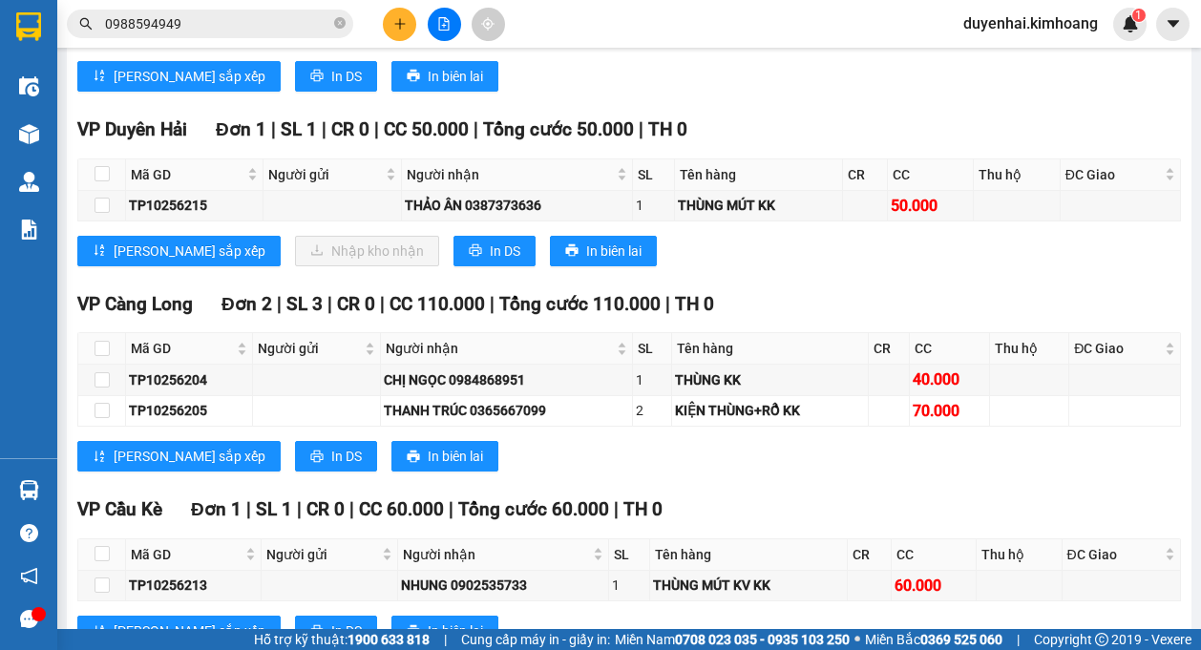
scroll to position [955, 0]
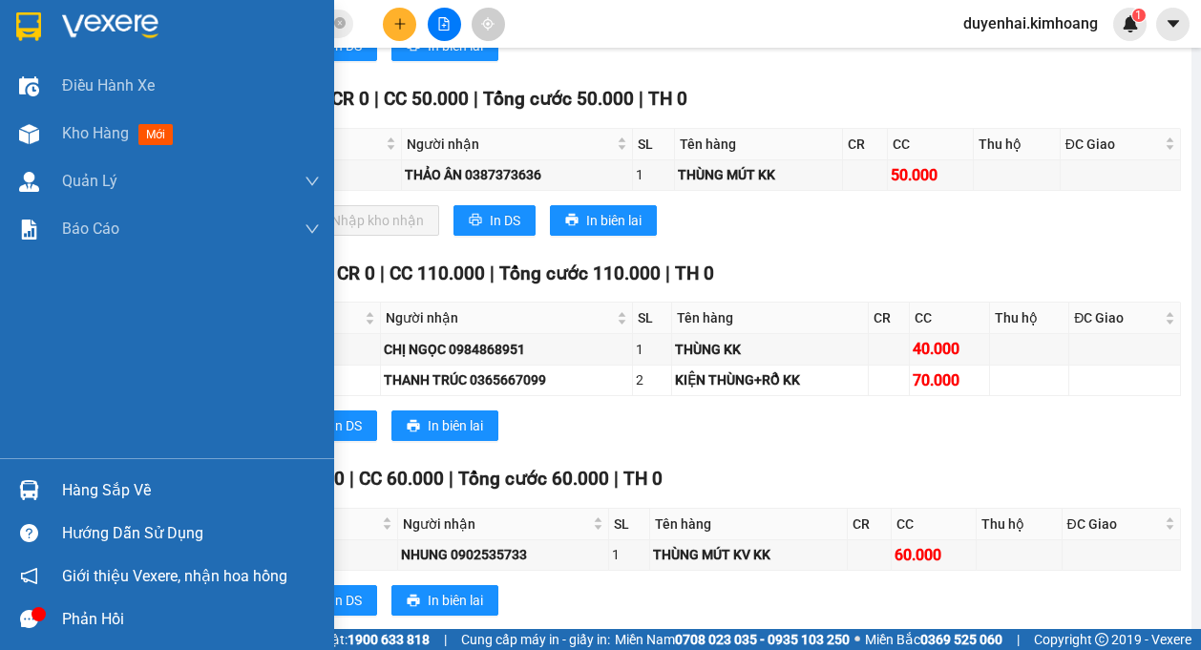
click at [59, 484] on div "Hàng sắp về" at bounding box center [167, 490] width 334 height 43
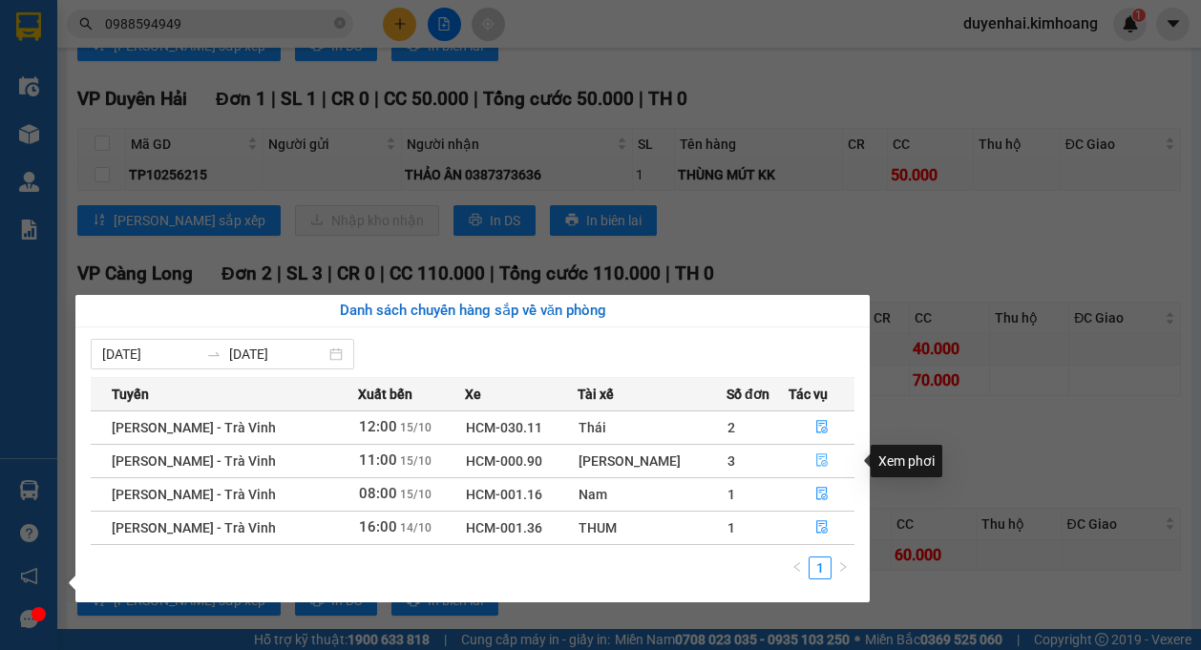
click at [826, 455] on button "button" at bounding box center [822, 461] width 64 height 31
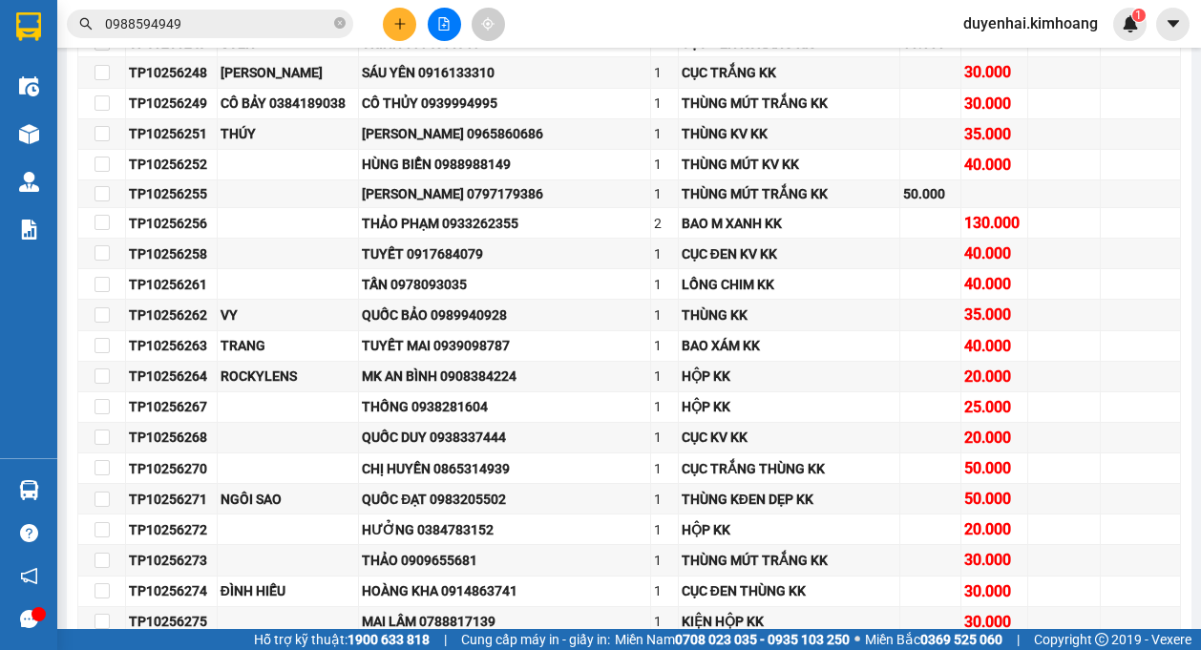
scroll to position [1826, 0]
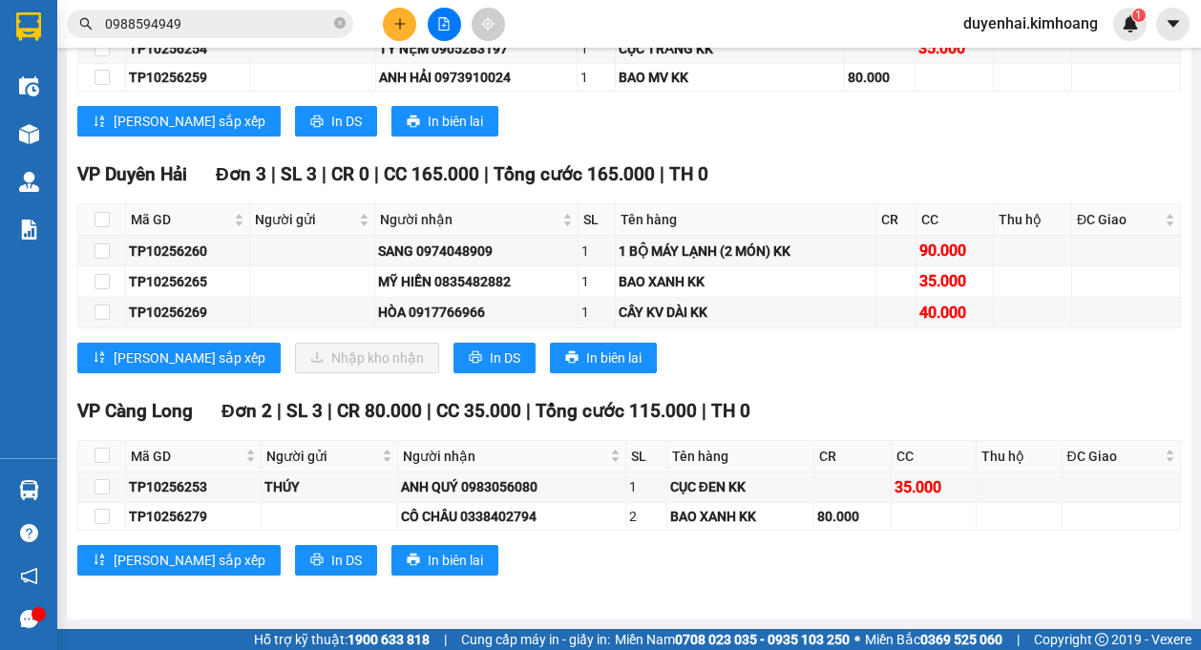
click at [265, 30] on input "0988594949" at bounding box center [217, 23] width 225 height 21
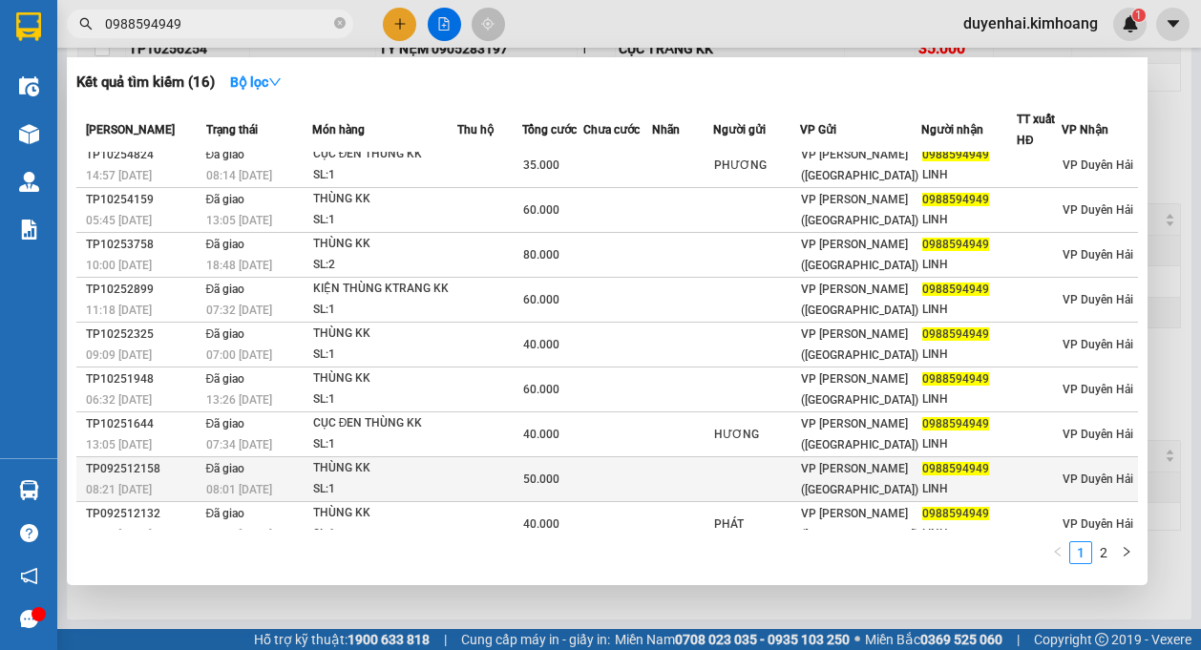
scroll to position [0, 0]
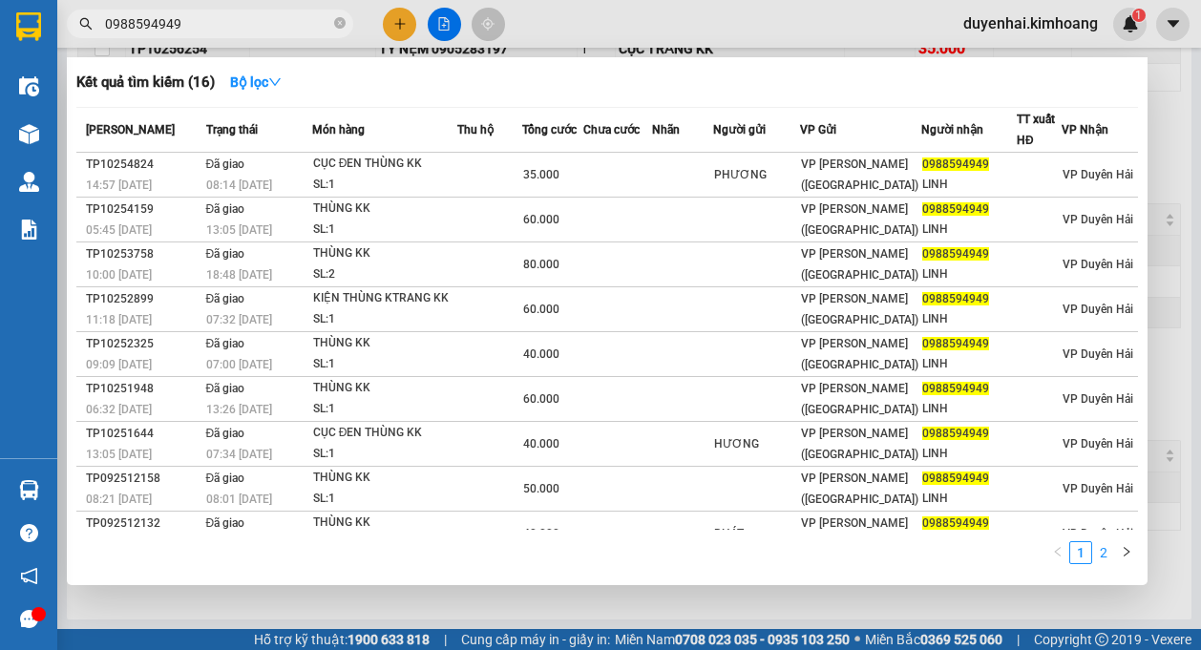
click at [1107, 548] on link "2" at bounding box center [1104, 552] width 21 height 21
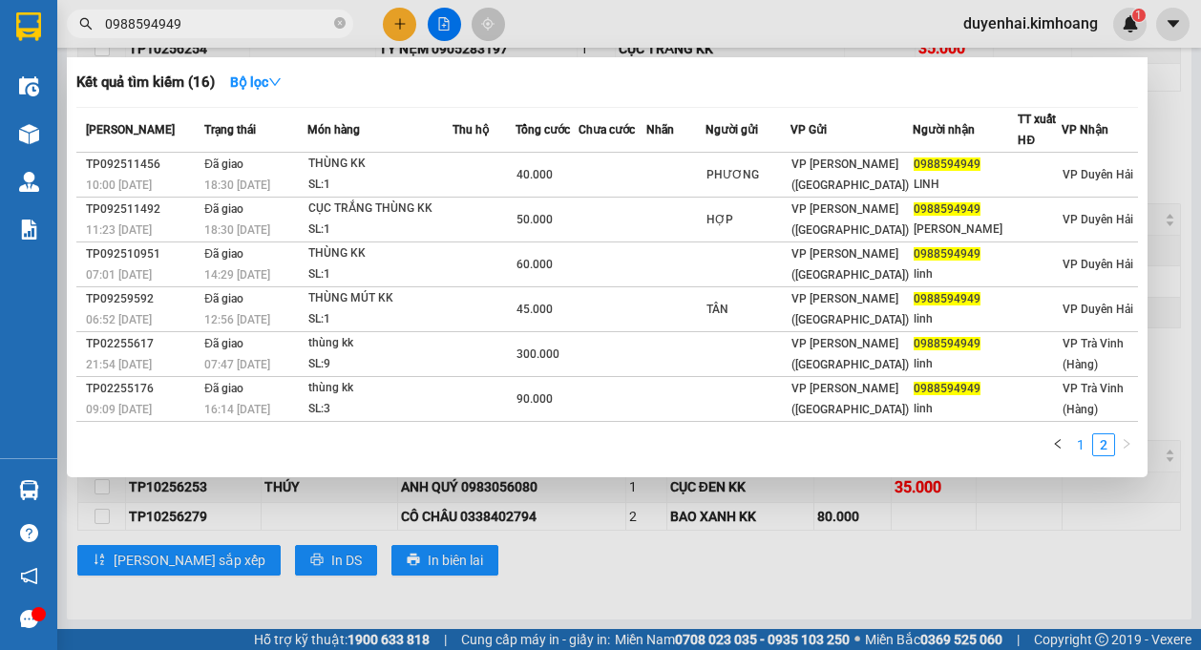
click at [1082, 452] on link "1" at bounding box center [1081, 445] width 21 height 21
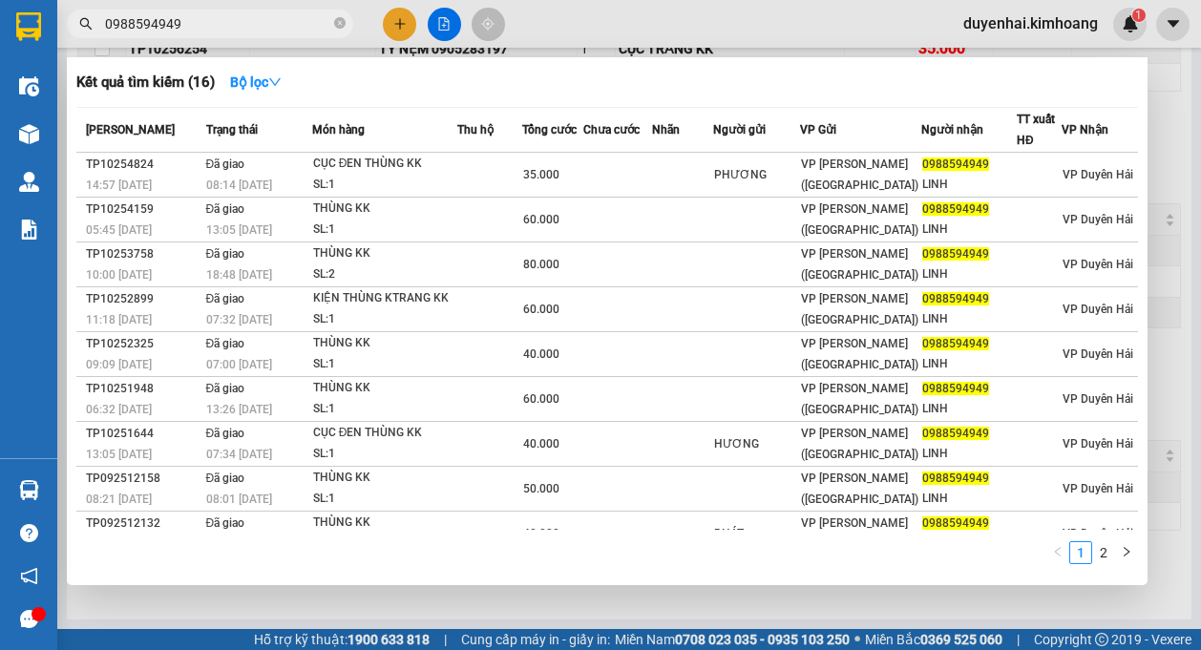
click at [1158, 175] on div at bounding box center [600, 325] width 1201 height 650
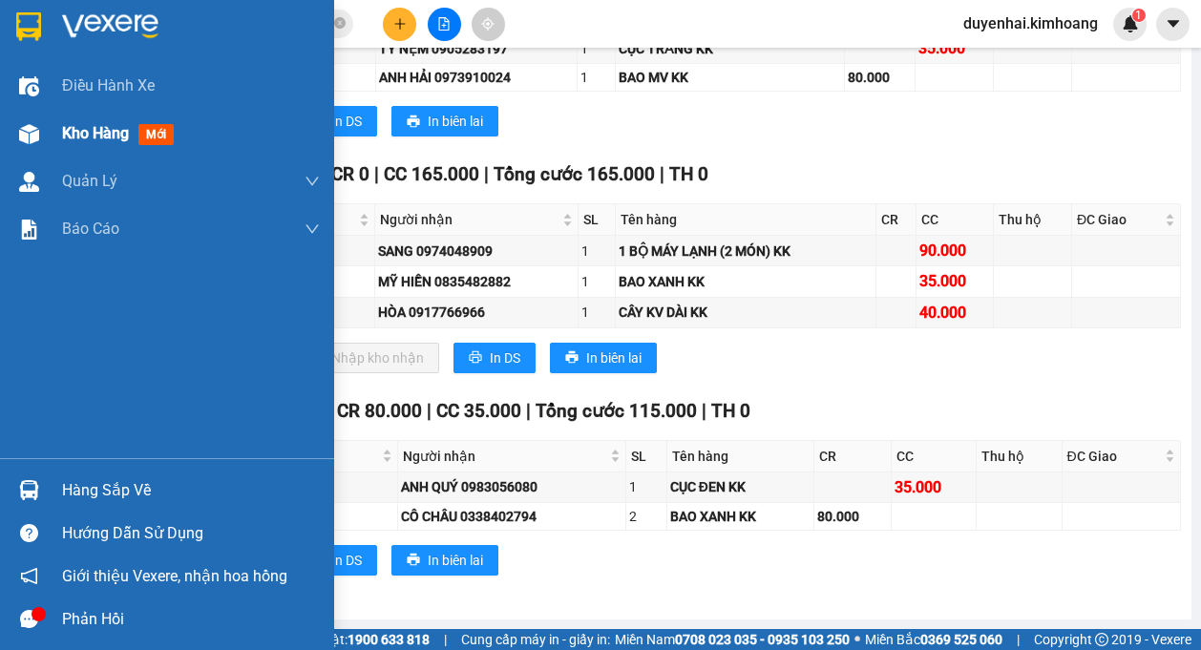
click at [61, 131] on div "Kho hàng mới" at bounding box center [167, 134] width 334 height 48
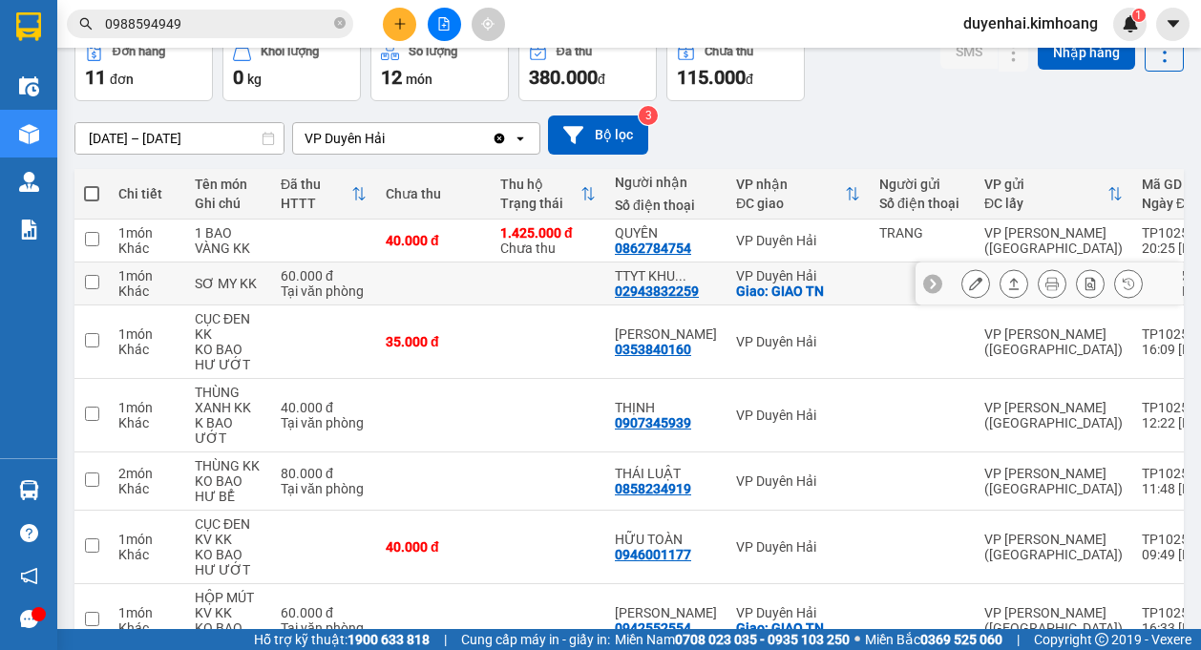
scroll to position [38, 0]
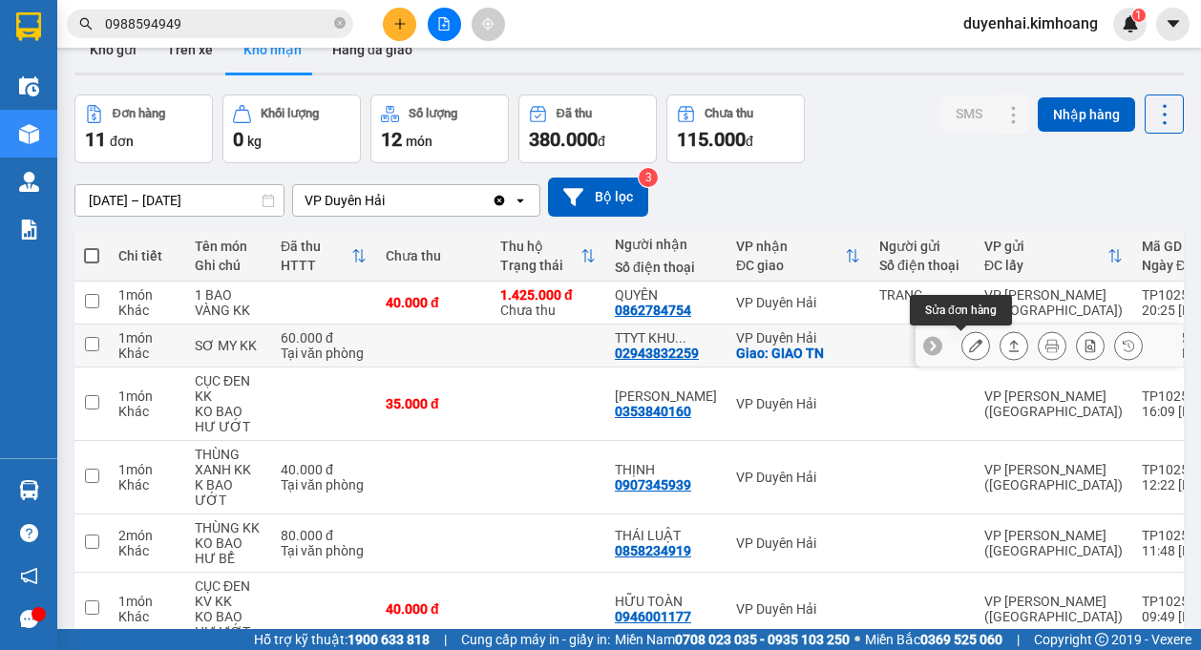
click at [969, 348] on icon at bounding box center [975, 345] width 13 height 13
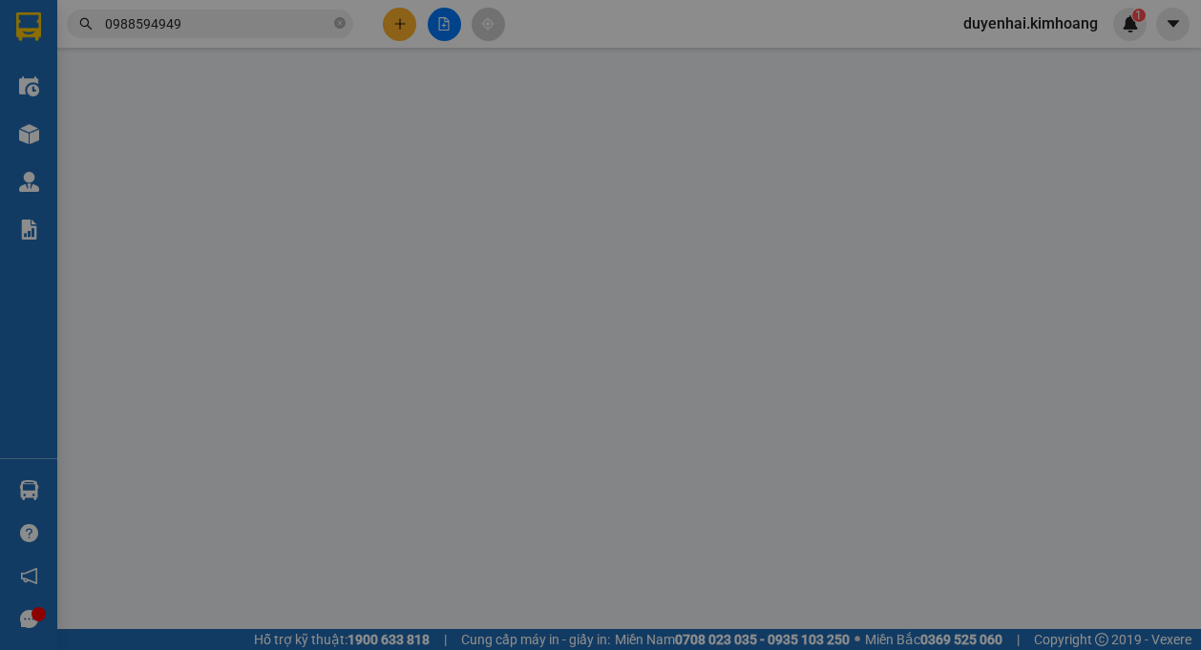
type input "02943832259"
type input "TTYT KHU VỰC DUYÊN HẢI"
checkbox input "true"
type input "GIAO TN"
type input "60.000"
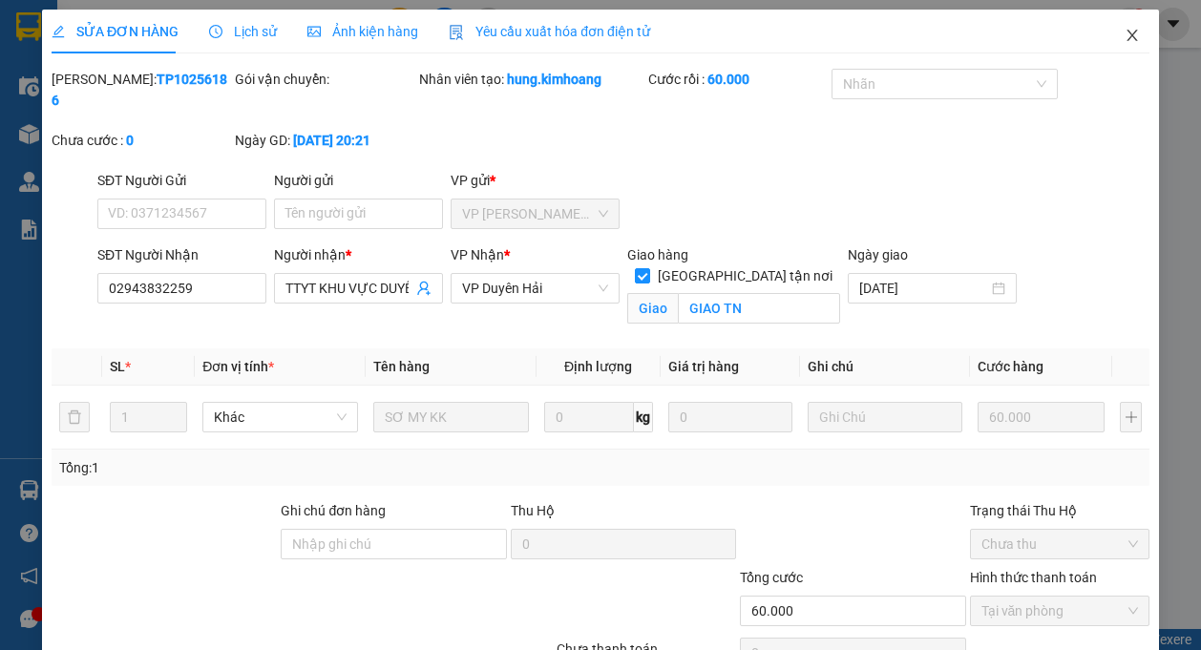
click at [1112, 45] on span "Close" at bounding box center [1132, 36] width 53 height 53
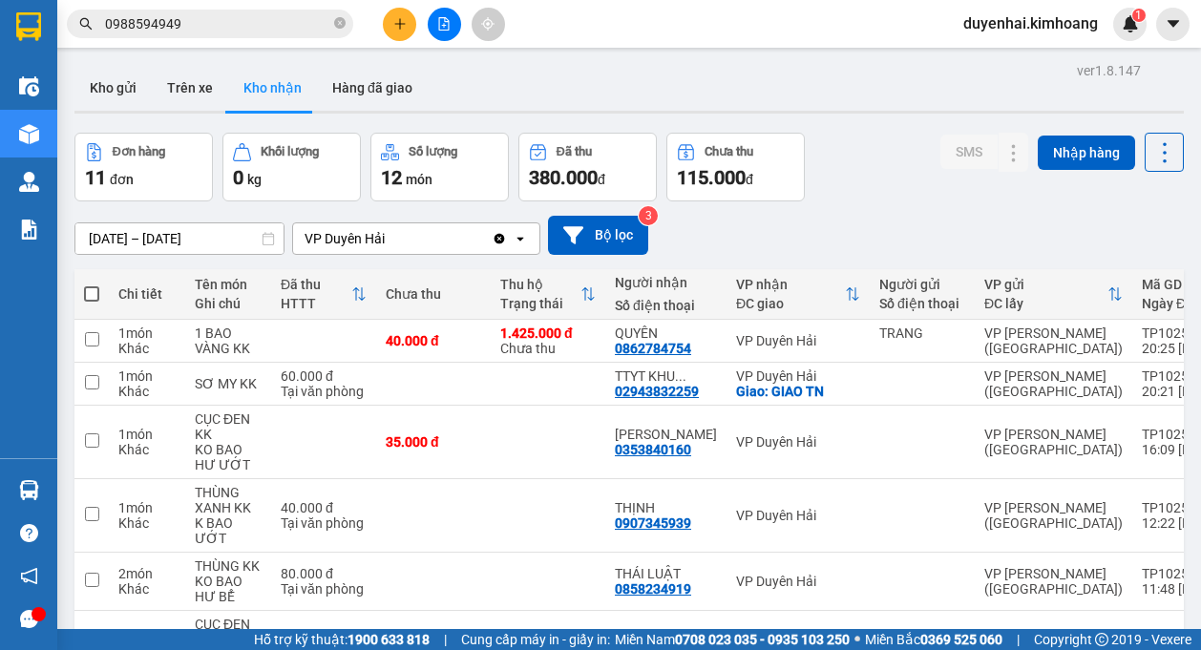
click at [222, 28] on input "0988594949" at bounding box center [217, 23] width 225 height 21
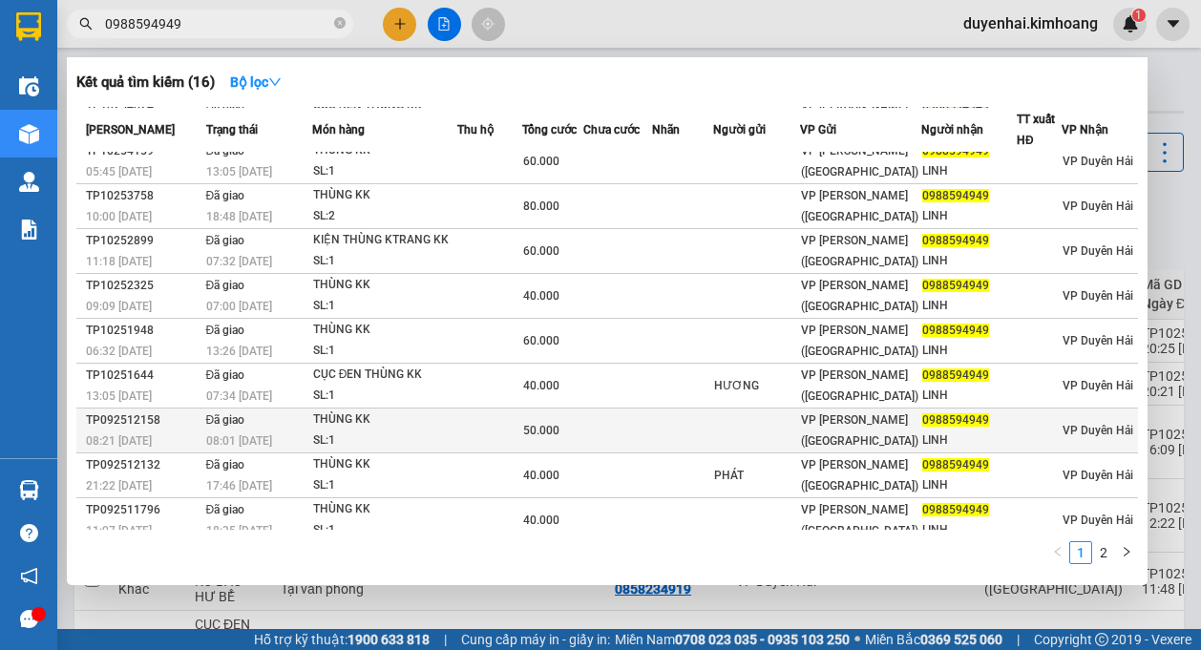
scroll to position [72, 0]
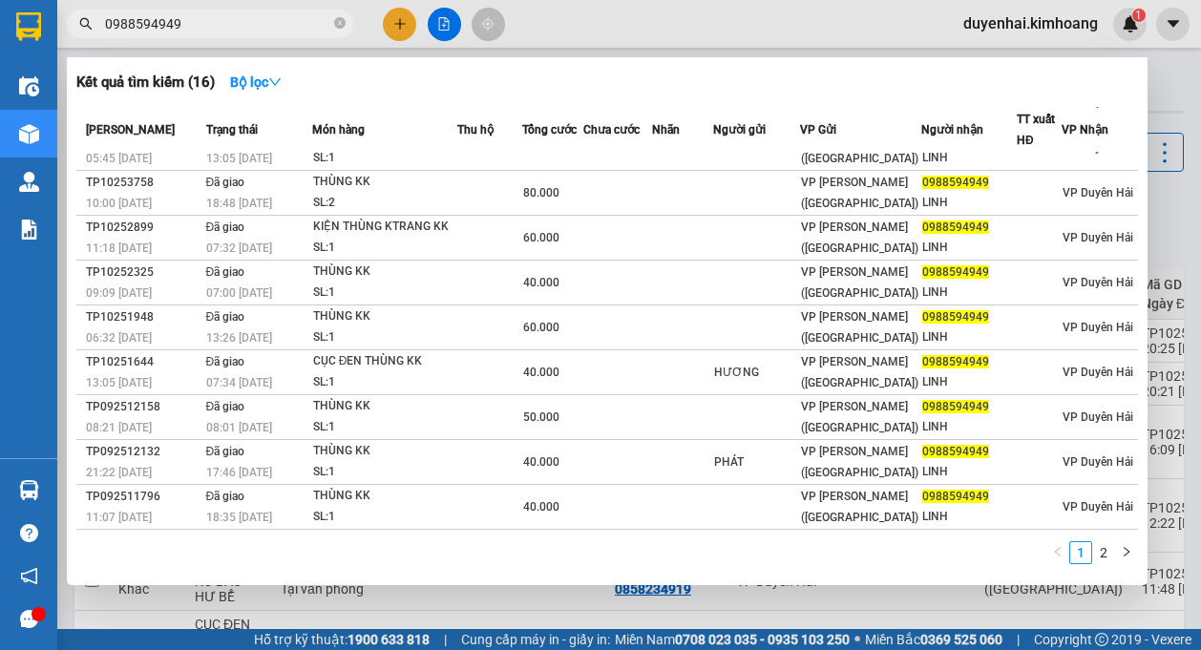
click at [1161, 243] on div at bounding box center [600, 325] width 1201 height 650
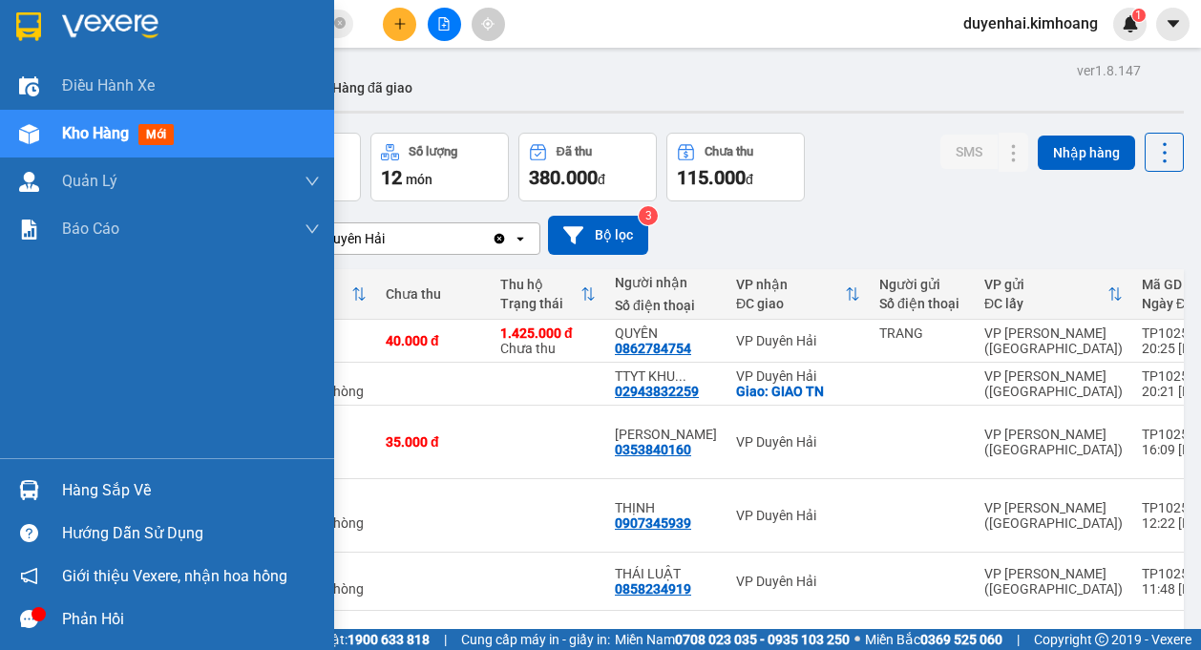
click at [102, 499] on div "Hàng sắp về" at bounding box center [191, 491] width 258 height 29
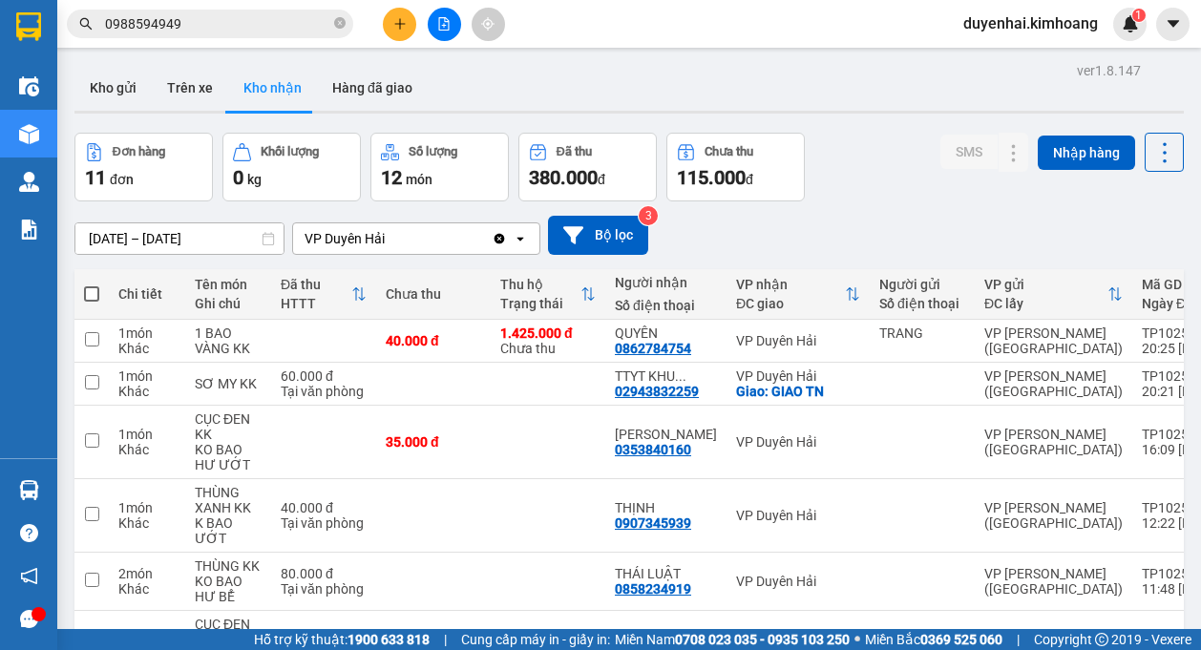
click at [807, 246] on section "Kết quả tìm kiếm ( 16 ) Bộ lọc Mã ĐH Trạng thái Món hàng Thu hộ Tổng cước Chưa …" at bounding box center [600, 325] width 1201 height 650
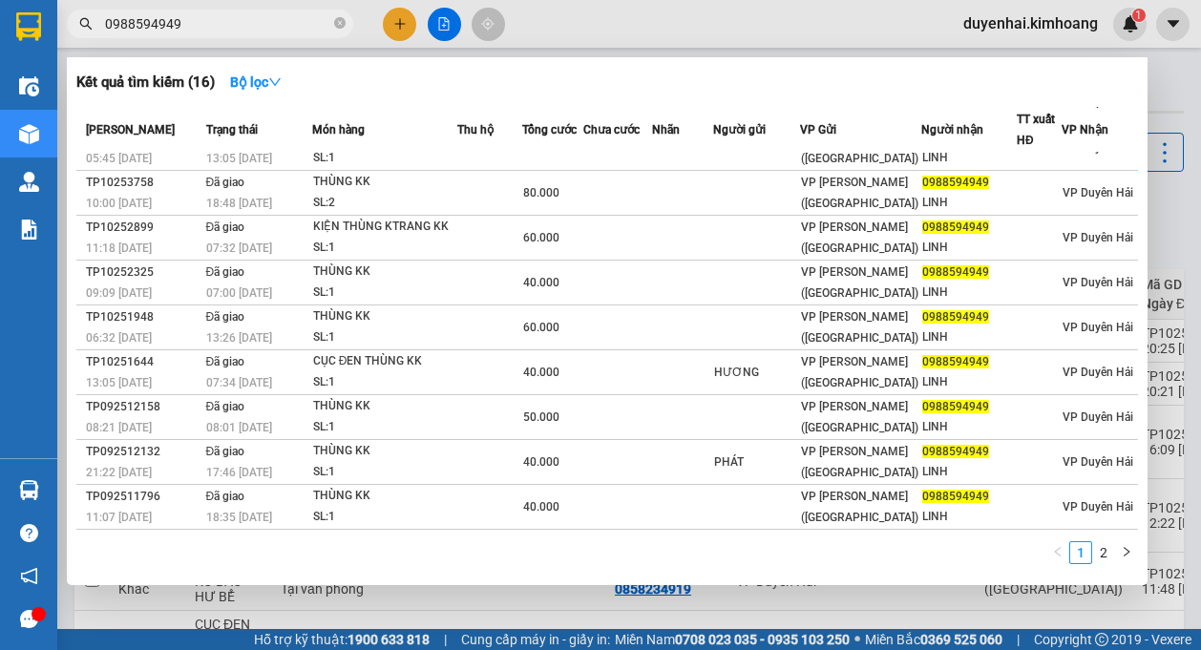
click at [237, 33] on input "0988594949" at bounding box center [217, 23] width 225 height 21
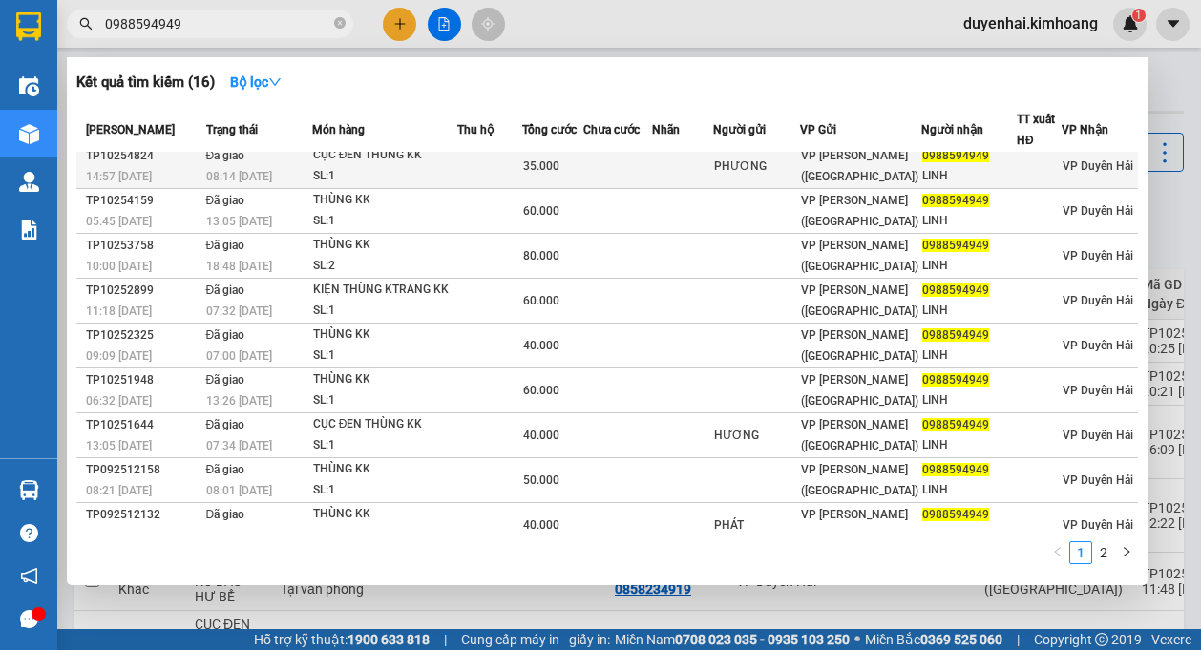
scroll to position [0, 0]
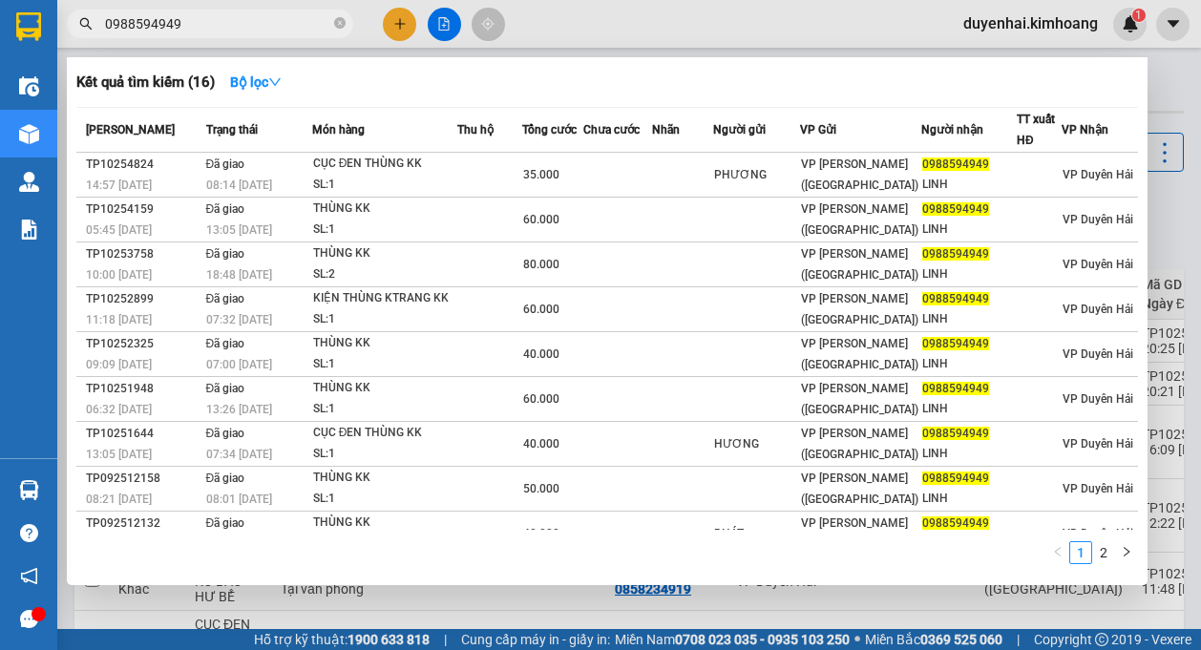
click at [300, 32] on input "0988594949" at bounding box center [217, 23] width 225 height 21
click at [694, 15] on div at bounding box center [600, 325] width 1201 height 650
